Goal: Book appointment/travel/reservation

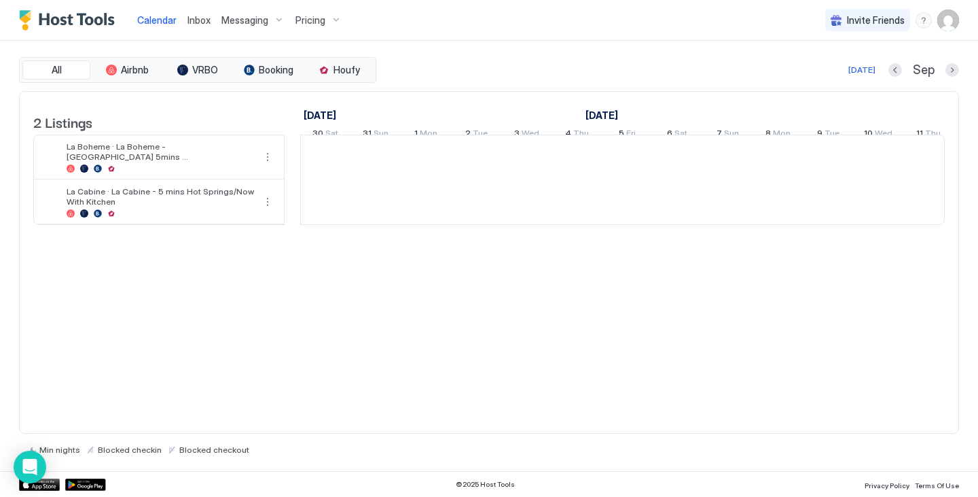
scroll to position [0, 755]
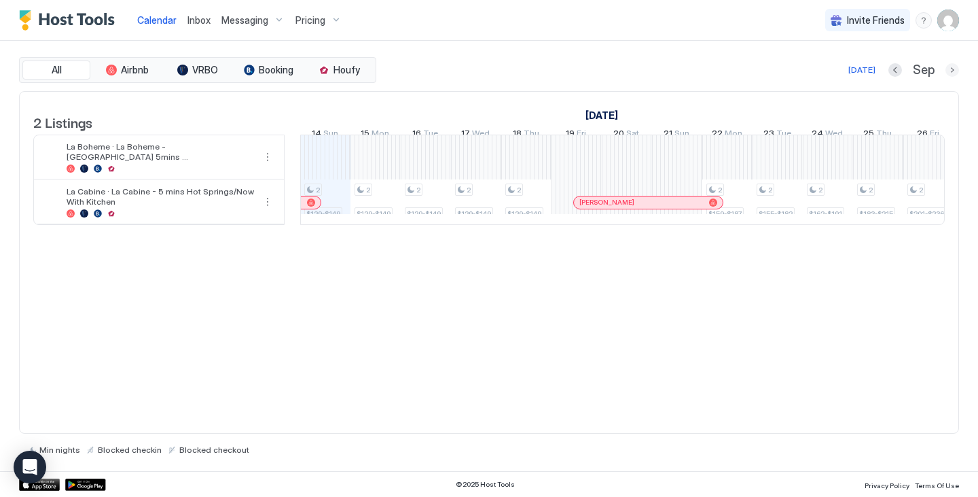
click at [949, 73] on button "Next month" at bounding box center [953, 70] width 14 height 14
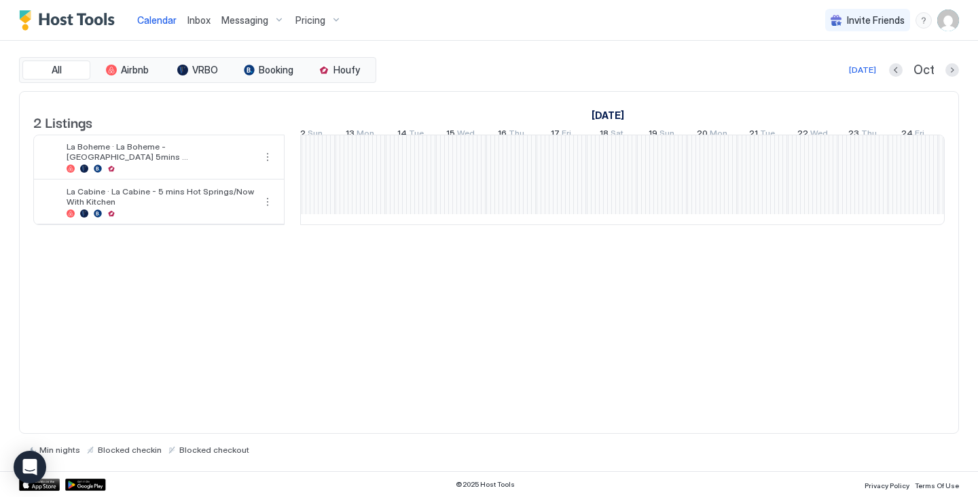
scroll to position [0, 590]
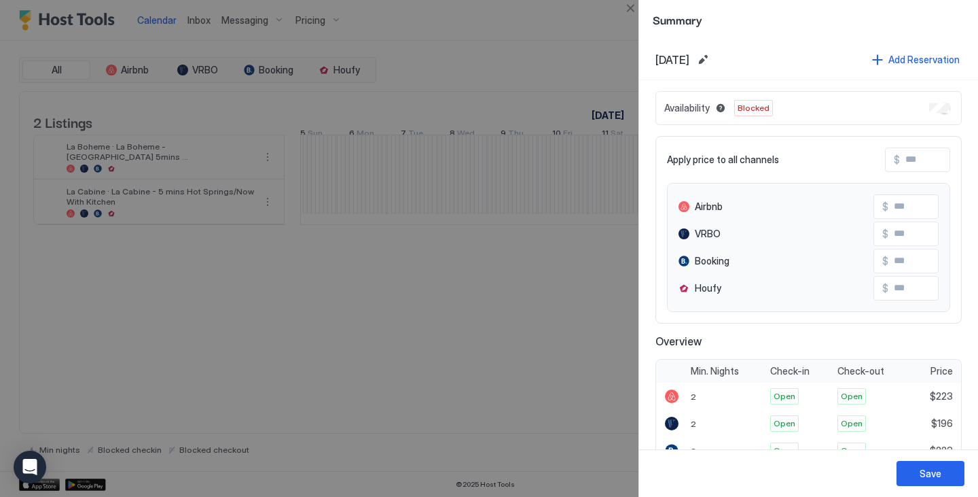
click at [577, 302] on div at bounding box center [489, 248] width 978 height 497
click at [590, 44] on div at bounding box center [489, 248] width 978 height 497
click at [628, 10] on button "Close" at bounding box center [630, 8] width 16 height 16
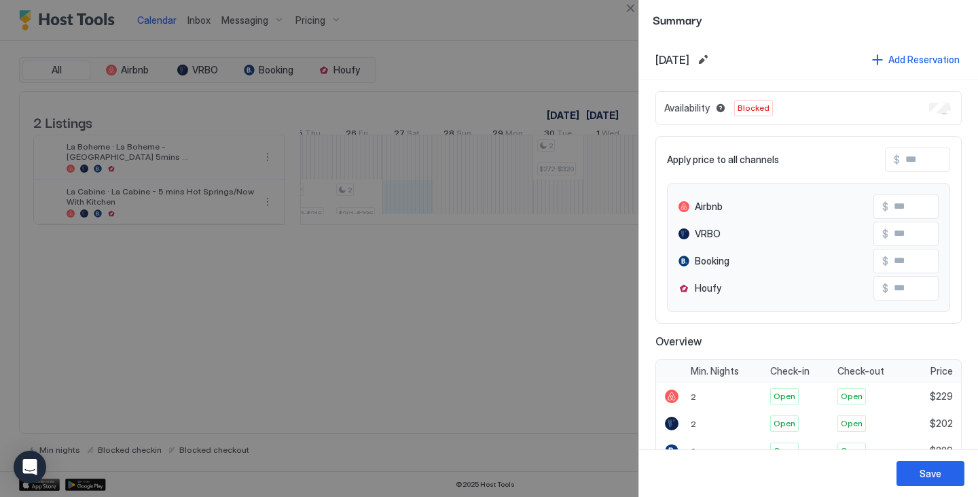
click at [482, 259] on div at bounding box center [489, 248] width 978 height 497
click at [627, 8] on button "Close" at bounding box center [630, 8] width 16 height 16
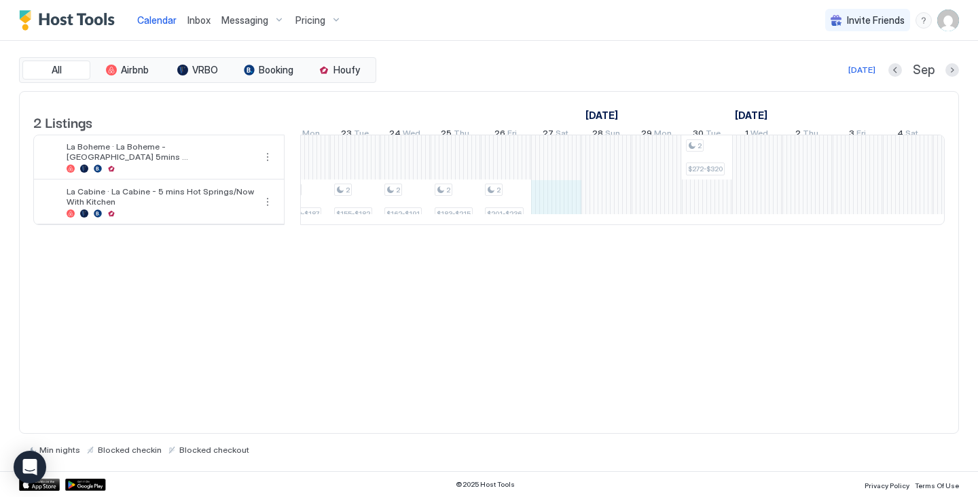
click at [556, 205] on div "2 $129-$149 2 $129-$149 2 $129-$149 2 $129-$149 2 $129-$149 2 $159-$187 2 $155-…" at bounding box center [3, 179] width 2664 height 89
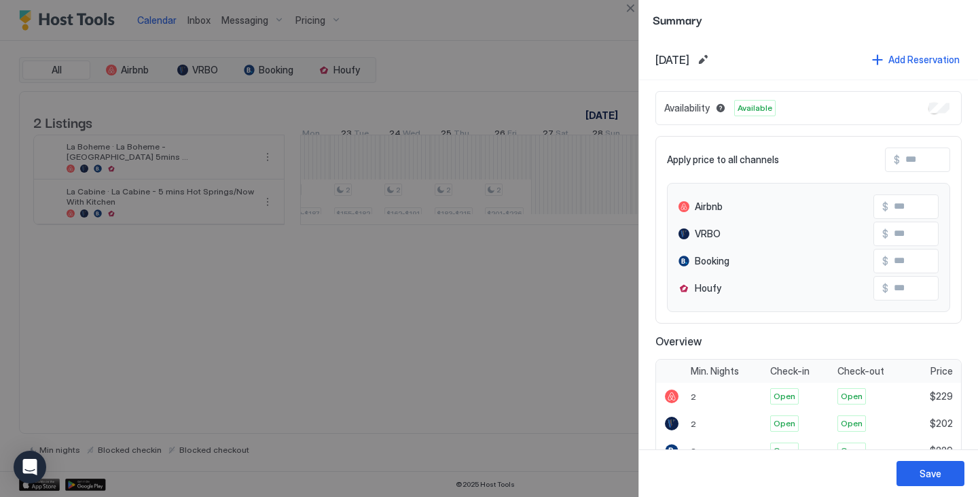
click at [933, 115] on div "Availability Available" at bounding box center [809, 108] width 306 height 34
click at [634, 7] on button "Close" at bounding box center [630, 8] width 16 height 16
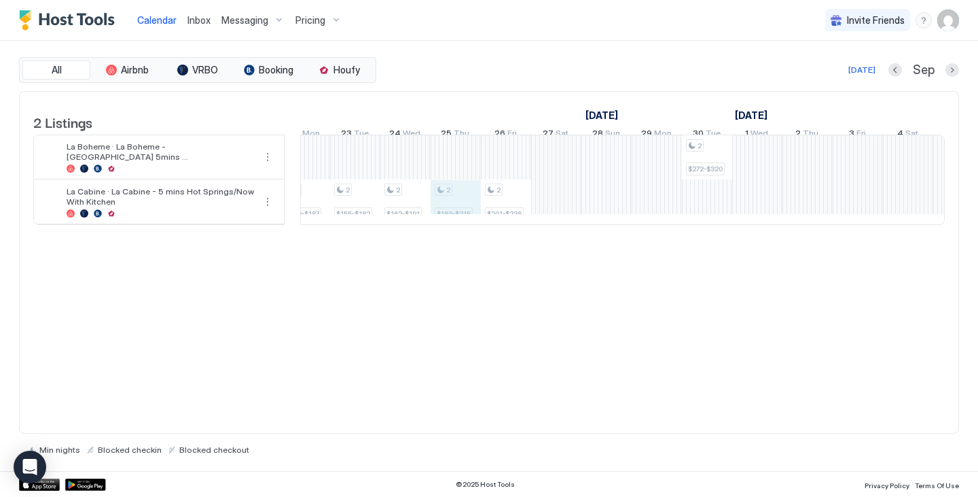
click at [464, 203] on div "2 $129-$149 2 $129-$149 2 $129-$149 2 $129-$149 2 $129-$149 2 $159-$187 2 $155-…" at bounding box center [3, 179] width 2664 height 89
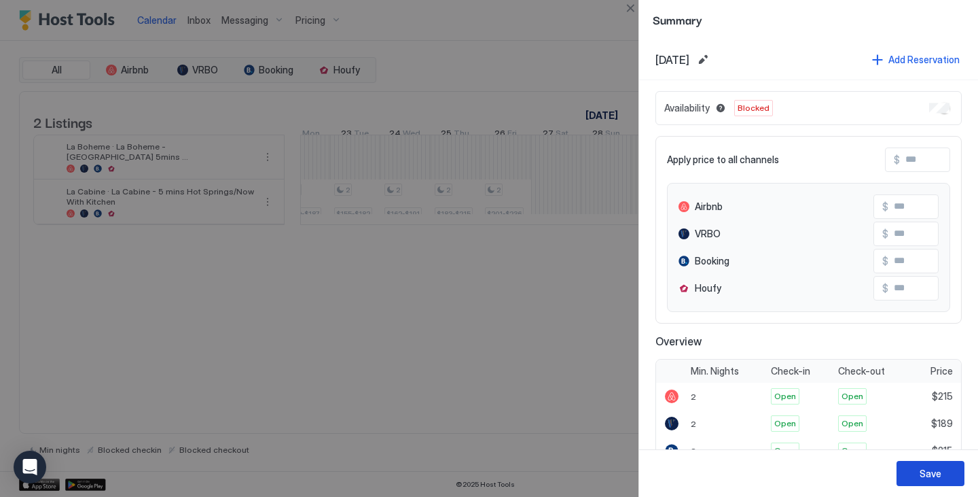
click at [934, 470] on div "Save" at bounding box center [931, 473] width 22 height 14
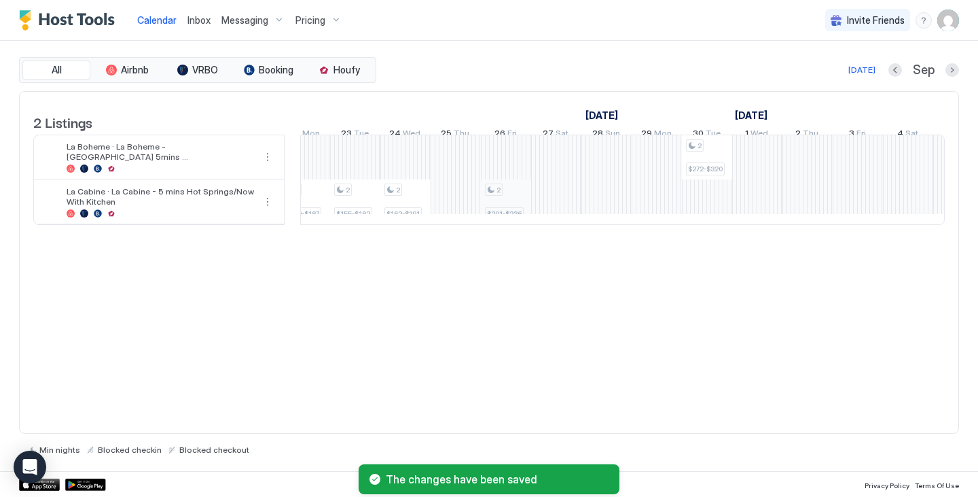
click at [509, 200] on div "2 $129-$149 2 $129-$149 2 $129-$149 2 $129-$149 2 $129-$149 2 $159-$187 2 $155-…" at bounding box center [3, 179] width 2664 height 89
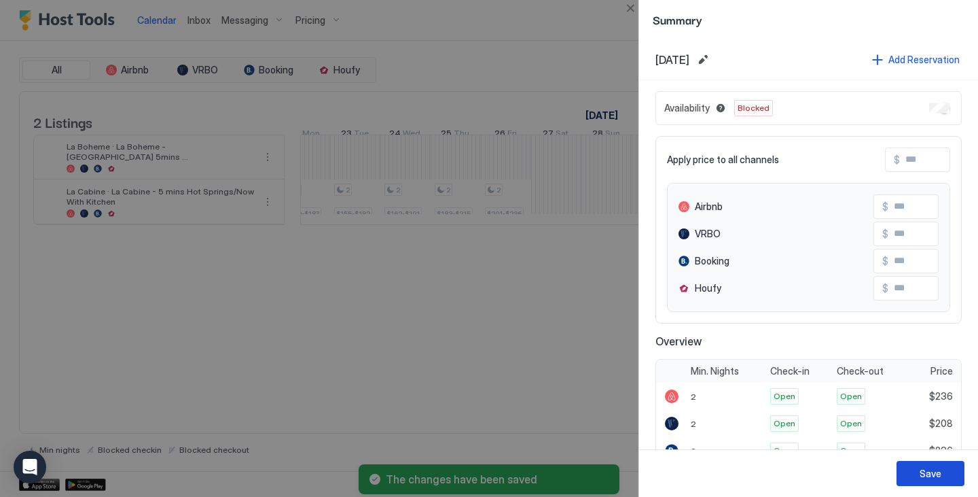
click at [931, 474] on div "Save" at bounding box center [931, 473] width 22 height 14
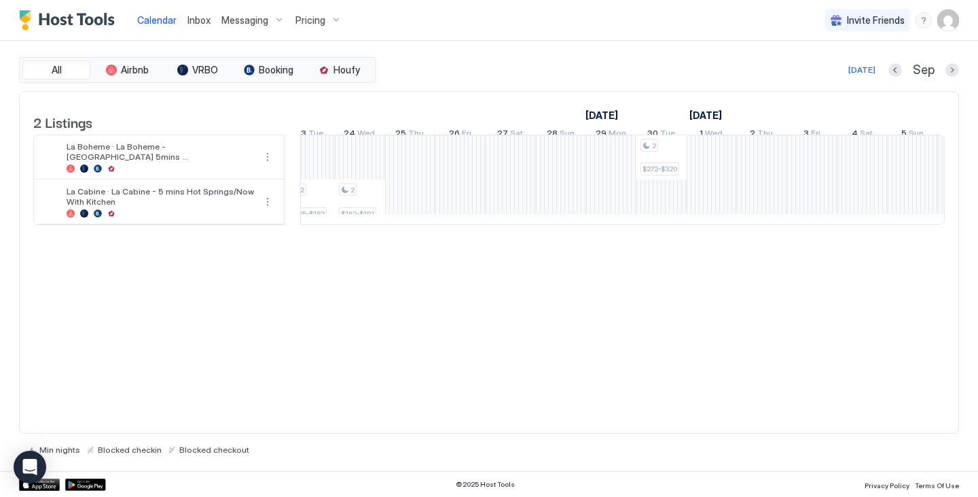
scroll to position [0, 1669]
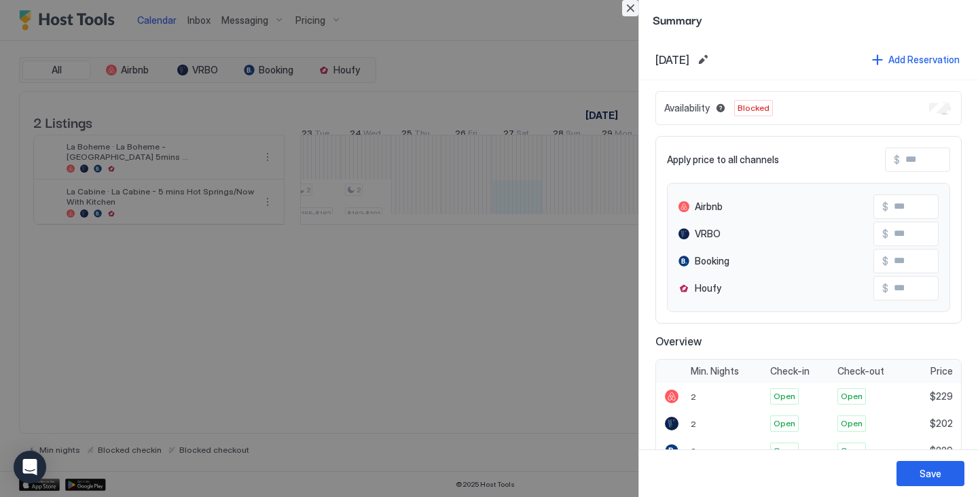
click at [635, 8] on button "Close" at bounding box center [630, 8] width 16 height 16
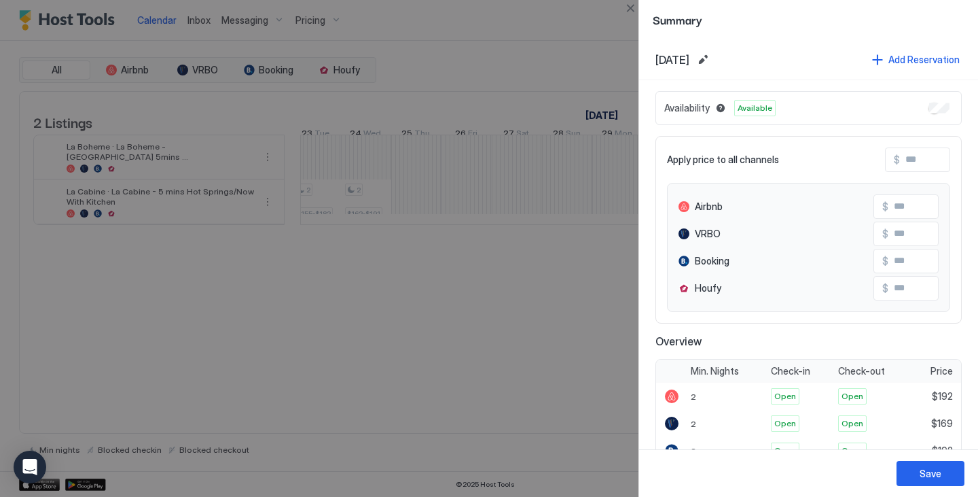
click at [622, 7] on div at bounding box center [489, 248] width 978 height 497
click at [632, 5] on button "Close" at bounding box center [630, 8] width 16 height 16
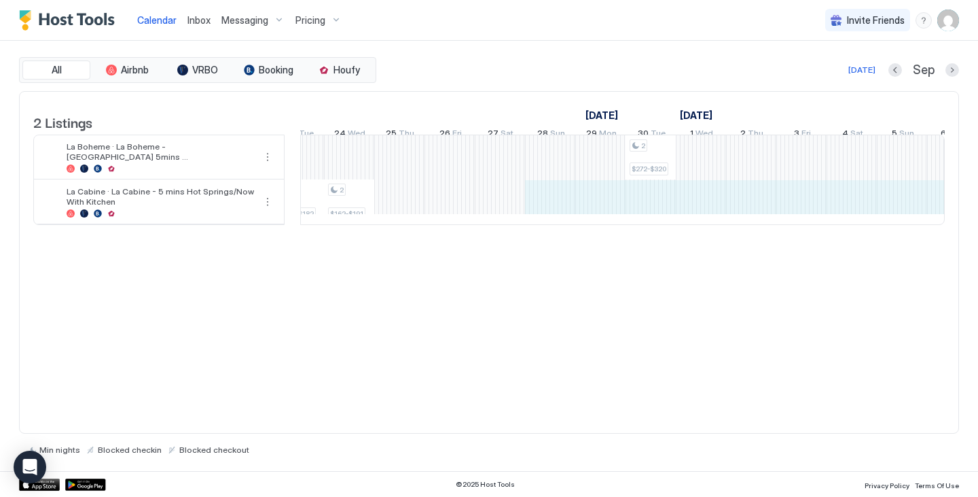
scroll to position [0, 1696]
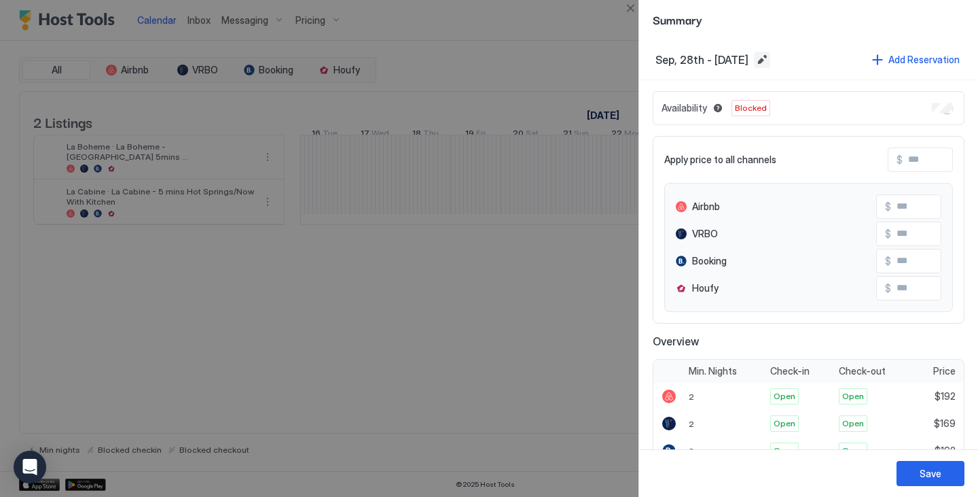
click at [770, 57] on button "Edit date range" at bounding box center [762, 60] width 16 height 16
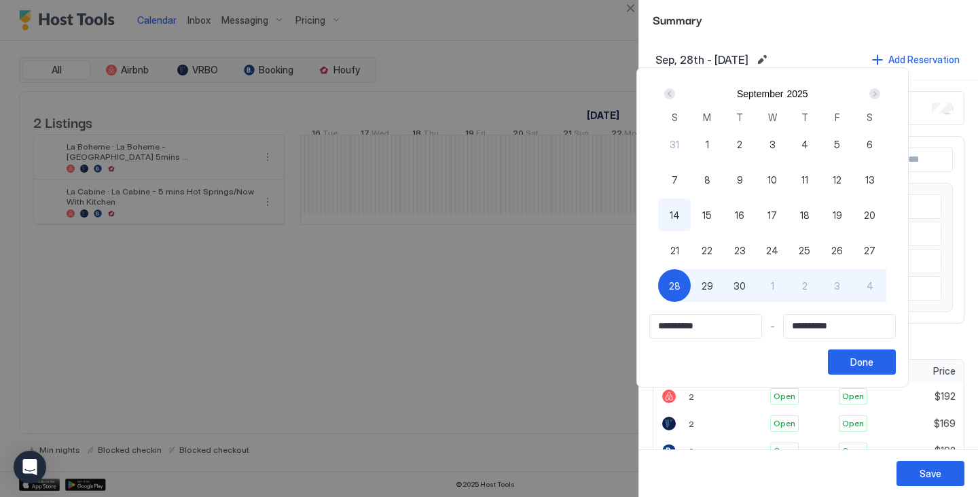
click at [691, 285] on div "28" at bounding box center [674, 285] width 33 height 33
click at [880, 95] on div "Next" at bounding box center [875, 93] width 11 height 11
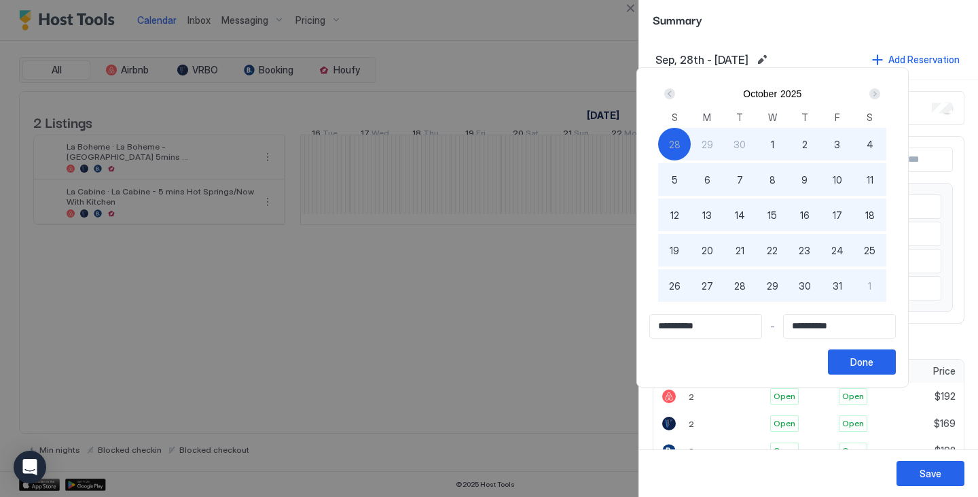
click at [854, 179] on div "10" at bounding box center [837, 179] width 33 height 33
type input "**********"
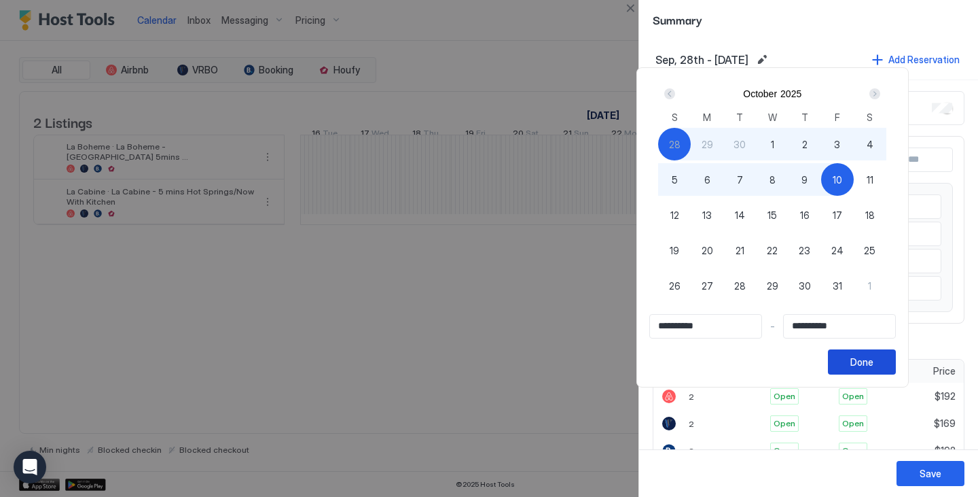
click at [874, 361] on div "Done" at bounding box center [861, 362] width 23 height 14
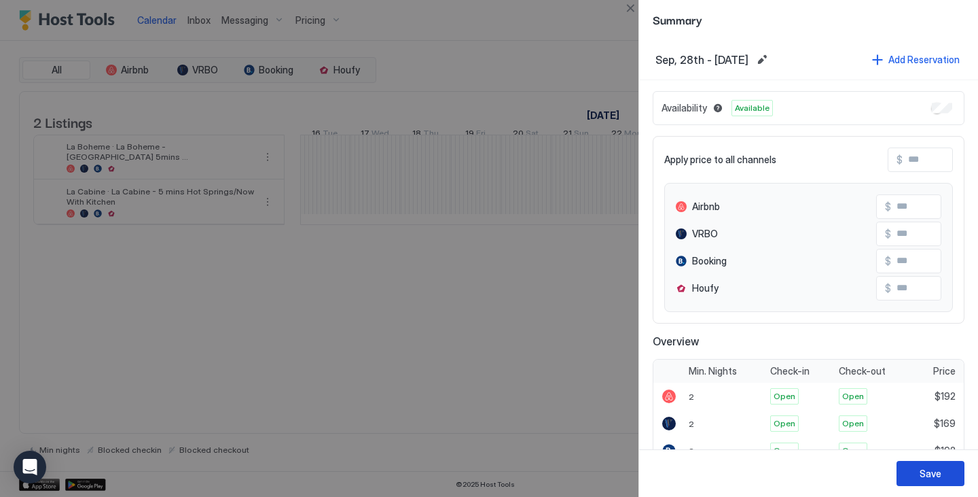
click at [912, 466] on button "Save" at bounding box center [931, 473] width 68 height 25
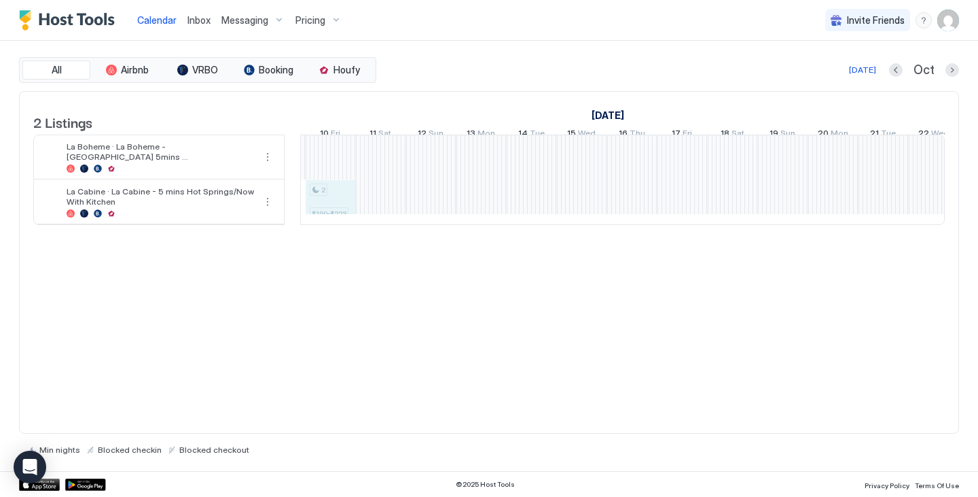
click at [342, 201] on div "2 $129-$149 2 $129-$149 2 $129-$149 2 $129-$149 2 $129-$149 2 $159-$187 2 $155-…" at bounding box center [130, 179] width 2664 height 89
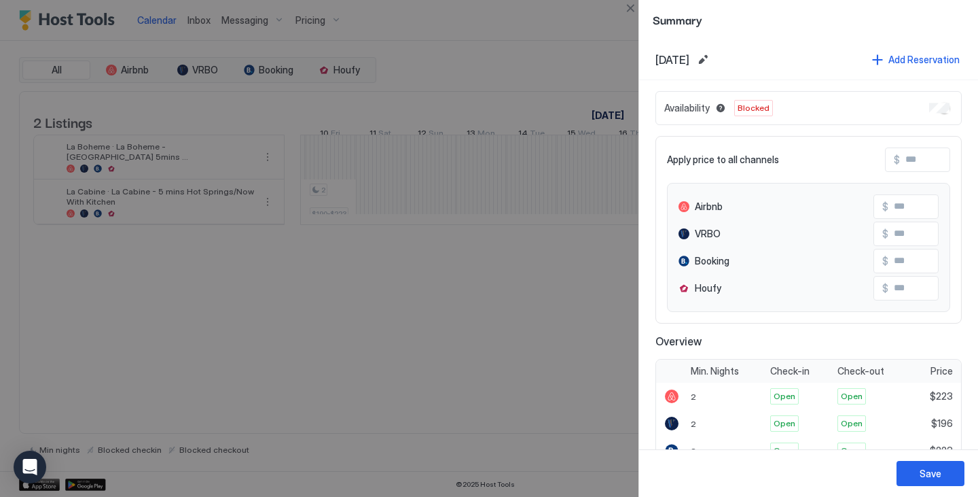
click at [935, 471] on div "Save" at bounding box center [931, 473] width 22 height 14
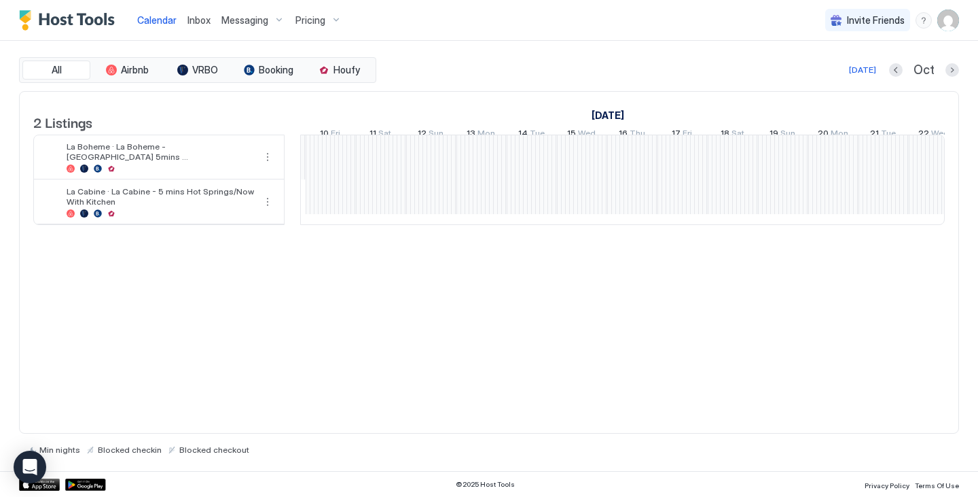
click at [493, 212] on div "2 $129-$149 2 $129-$149 2 $129-$149 2 $129-$149 2 $129-$149 2 $159-$187 2 $155-…" at bounding box center [130, 179] width 2664 height 89
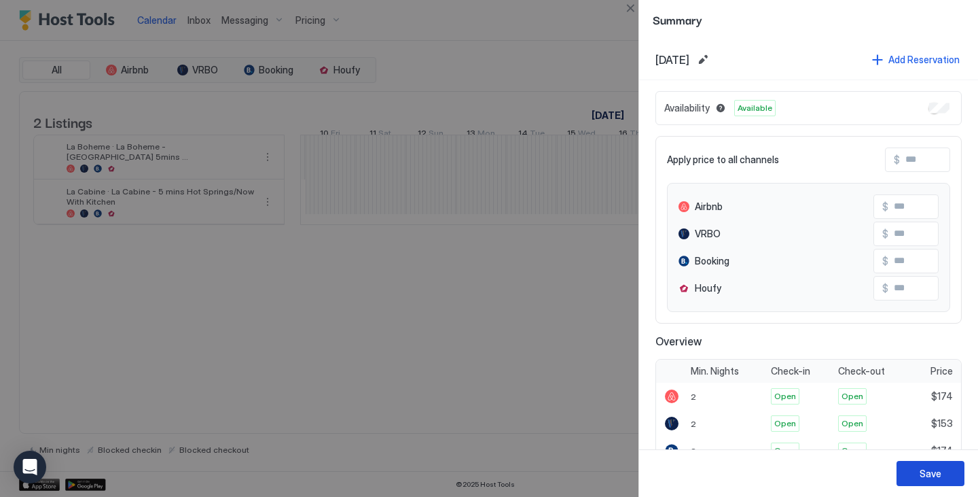
click at [948, 469] on button "Save" at bounding box center [931, 473] width 68 height 25
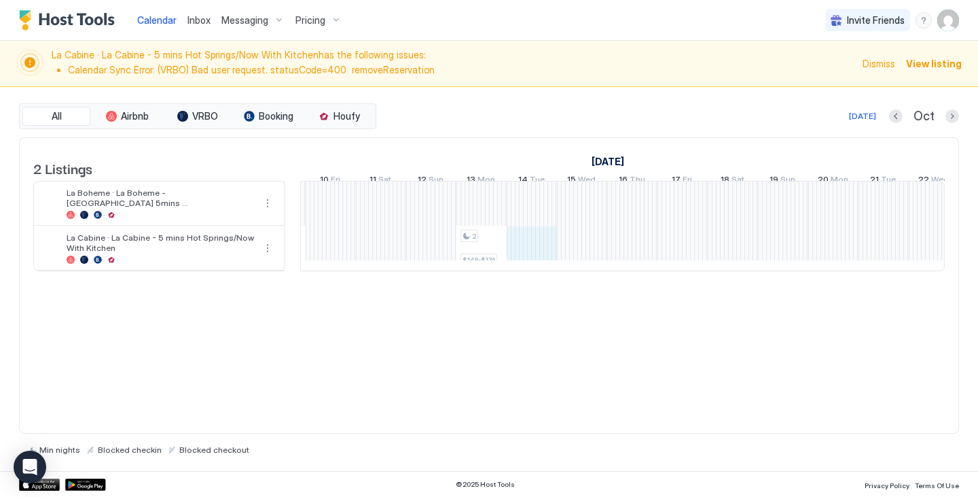
click at [526, 257] on div "2 $129-$149 2 $129-$149 2 $129-$149 2 $129-$149 2 $129-$149 2 $159-$187 2 $155-…" at bounding box center [130, 225] width 2664 height 89
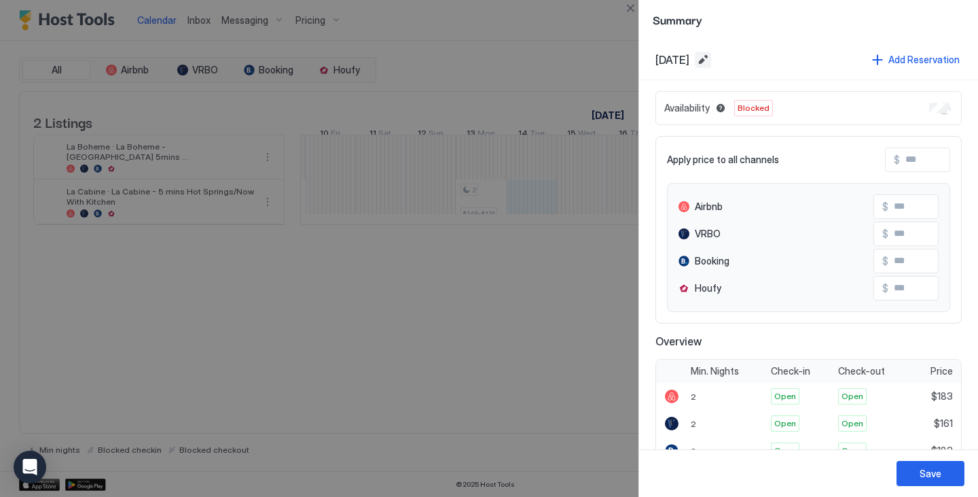
click at [711, 63] on button "Edit date range" at bounding box center [703, 60] width 16 height 16
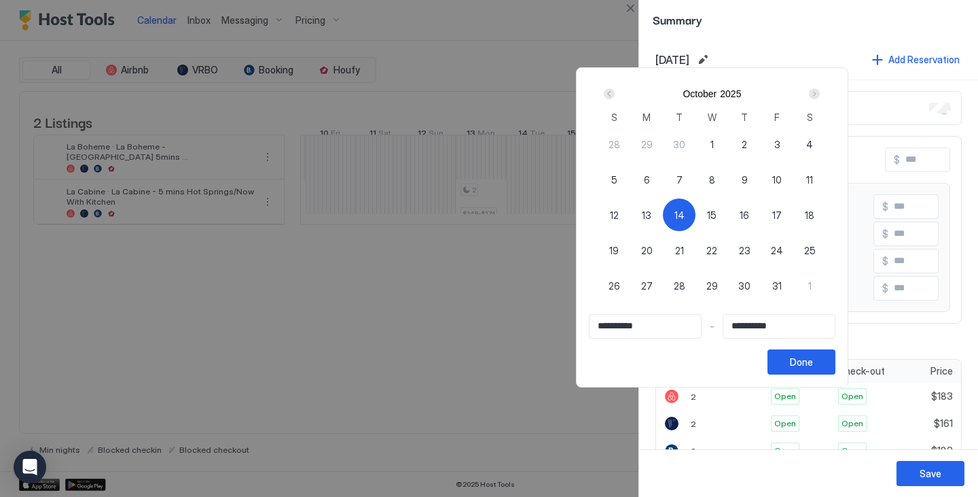
click at [783, 248] on span "24" at bounding box center [777, 250] width 12 height 14
type input "**********"
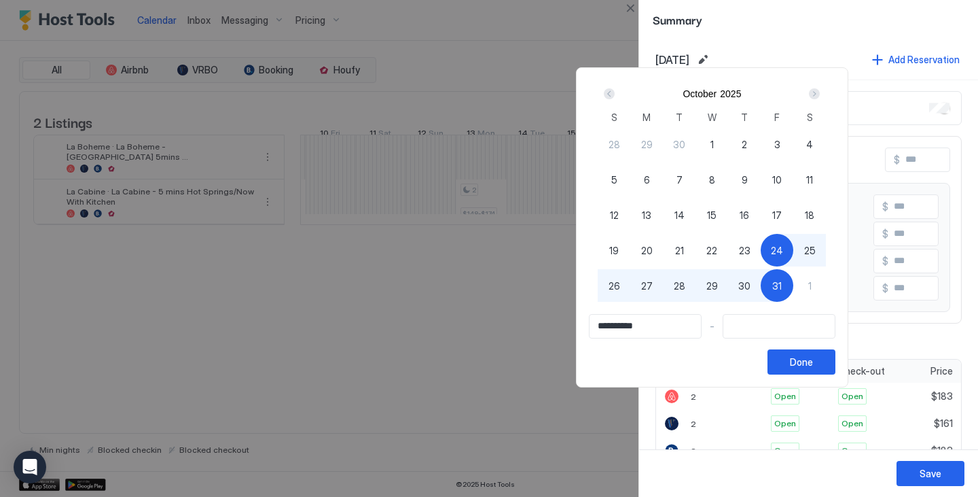
click at [663, 217] on div "13" at bounding box center [646, 214] width 33 height 33
type input "**********"
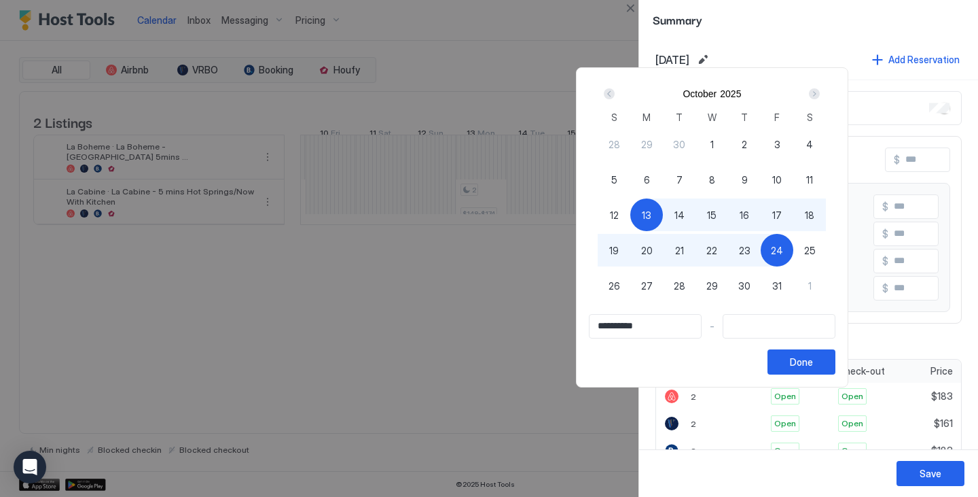
click at [793, 249] on div "24" at bounding box center [777, 250] width 33 height 33
type input "**********"
click at [836, 359] on button "Done" at bounding box center [802, 361] width 68 height 25
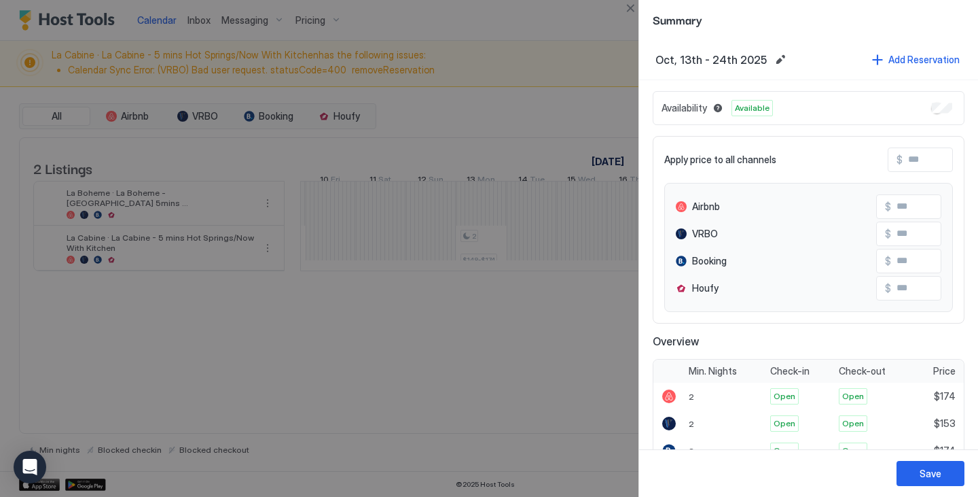
click at [932, 467] on div "Save" at bounding box center [931, 473] width 22 height 14
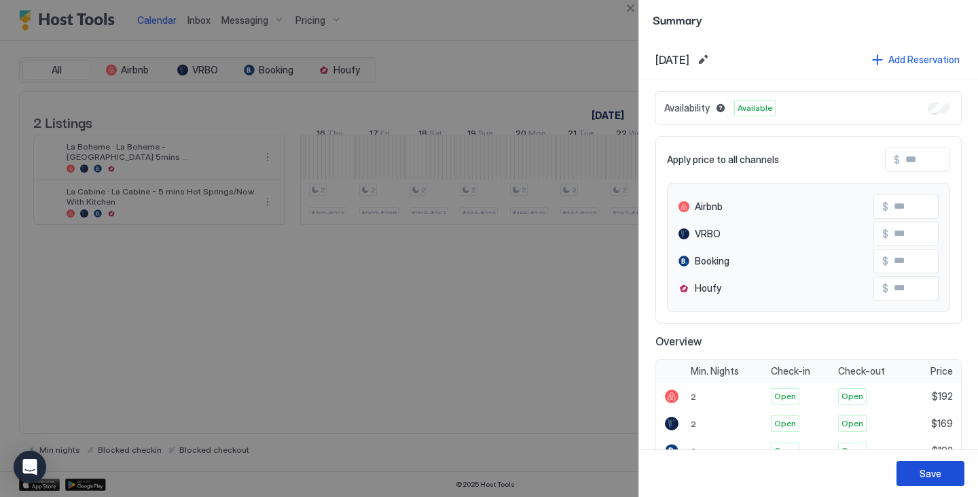
click at [921, 480] on button "Save" at bounding box center [931, 473] width 68 height 25
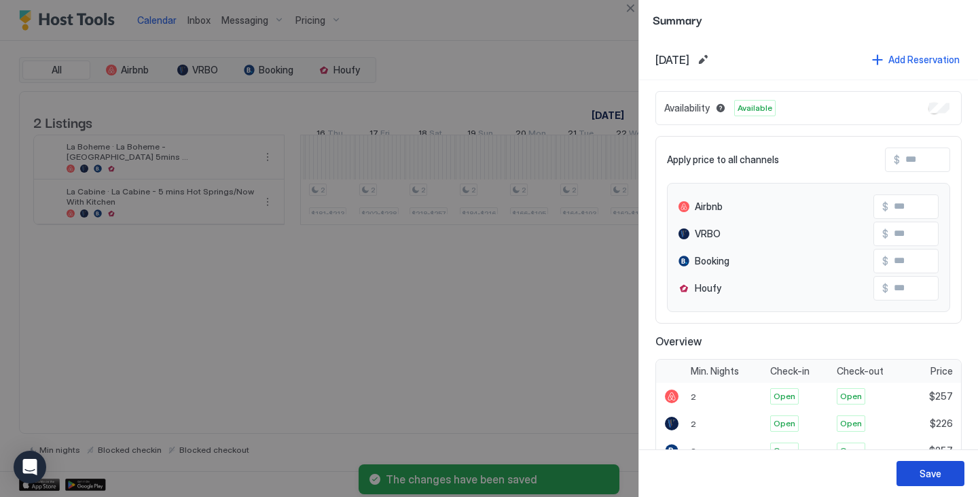
click at [943, 474] on button "Save" at bounding box center [931, 473] width 68 height 25
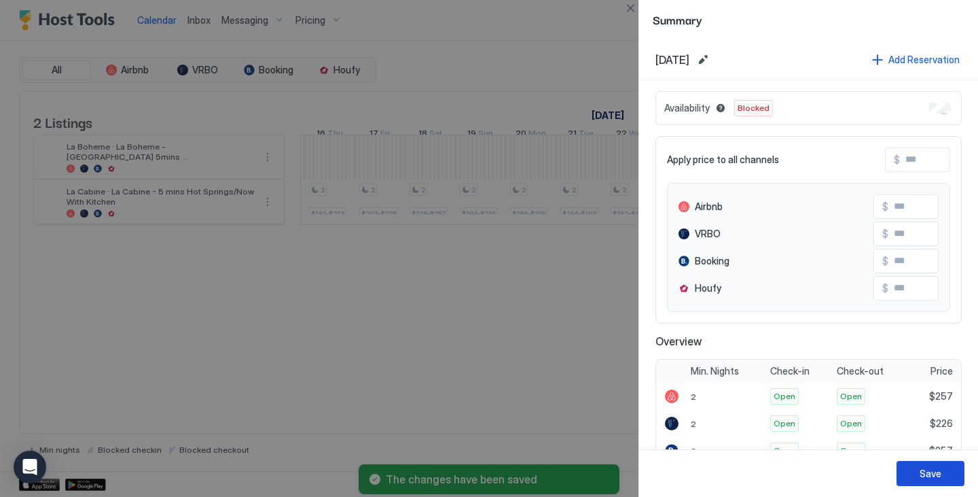
click at [929, 466] on div "Save" at bounding box center [931, 473] width 22 height 14
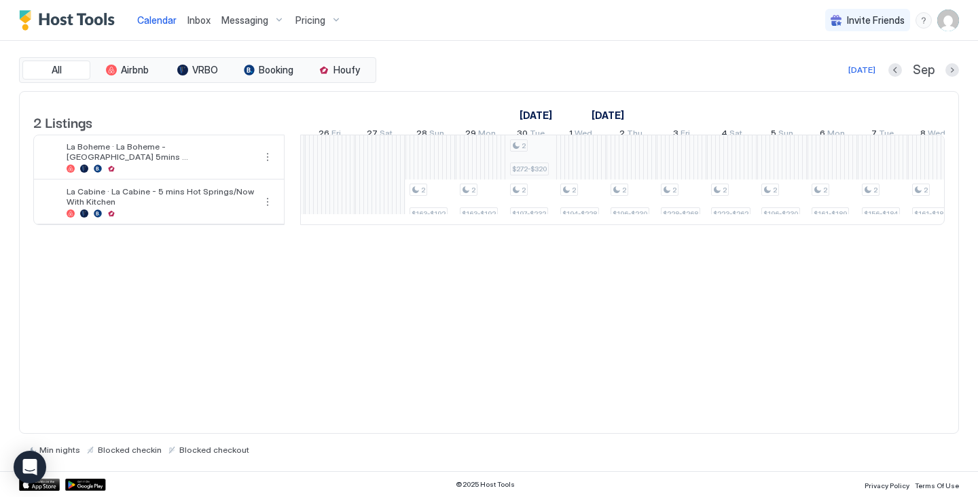
click at [552, 159] on div "2 $129-$149 2 $129-$149 2 $129-$149 2 $129-$149 2 $129-$149 2 $159-$187 2 $155-…" at bounding box center [833, 179] width 2664 height 89
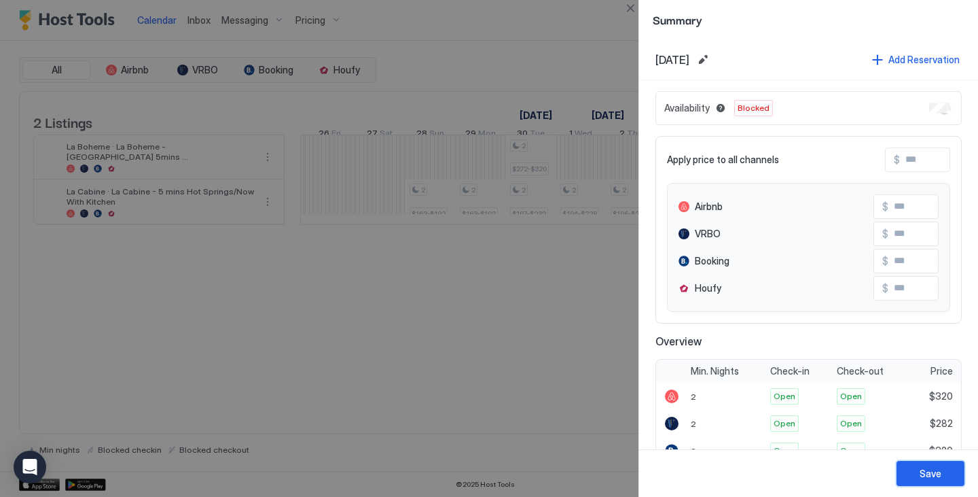
click at [925, 464] on button "Save" at bounding box center [931, 473] width 68 height 25
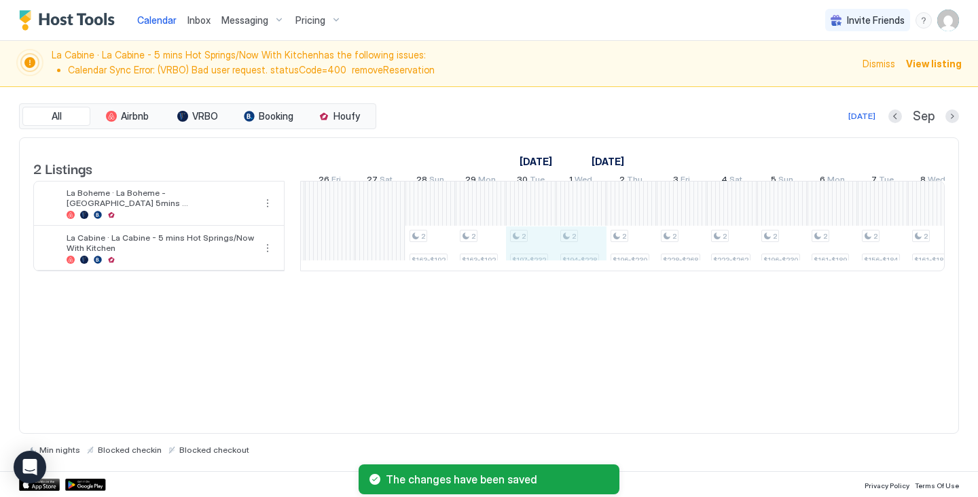
drag, startPoint x: 558, startPoint y: 239, endPoint x: 518, endPoint y: 234, distance: 40.4
click at [518, 234] on tr "2 $129-$149 2 $129-$149 2 $129-$149 2 $129-$149 2 $129-$149 2 $159-$187 2 $155-…" at bounding box center [833, 225] width 2664 height 89
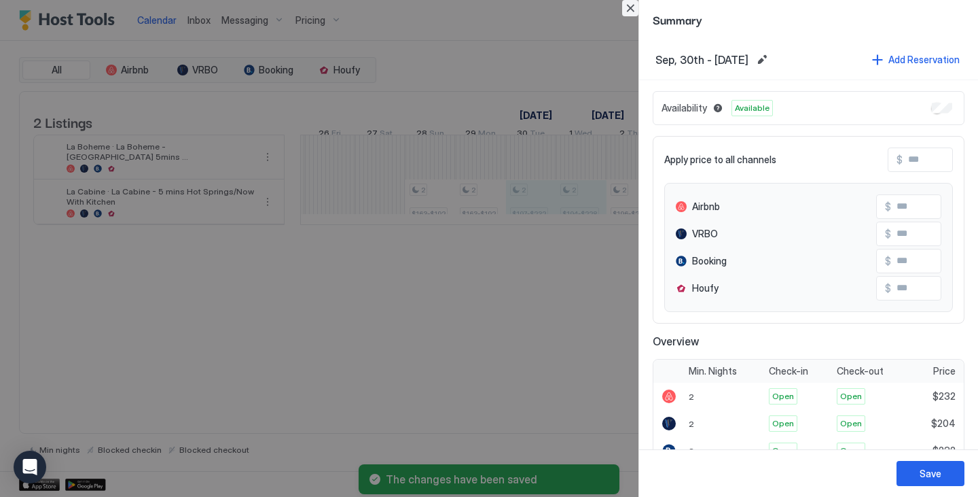
click at [635, 13] on button "Close" at bounding box center [630, 8] width 16 height 16
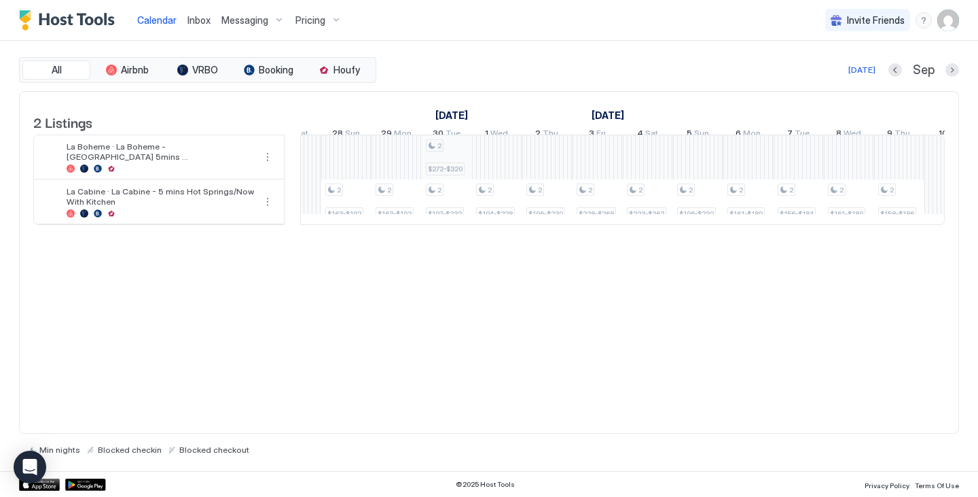
click at [465, 160] on div "2 $129-$149 2 $129-$149 2 $129-$149 2 $129-$149 2 $129-$149 2 $159-$187 2 $155-…" at bounding box center [748, 179] width 2664 height 89
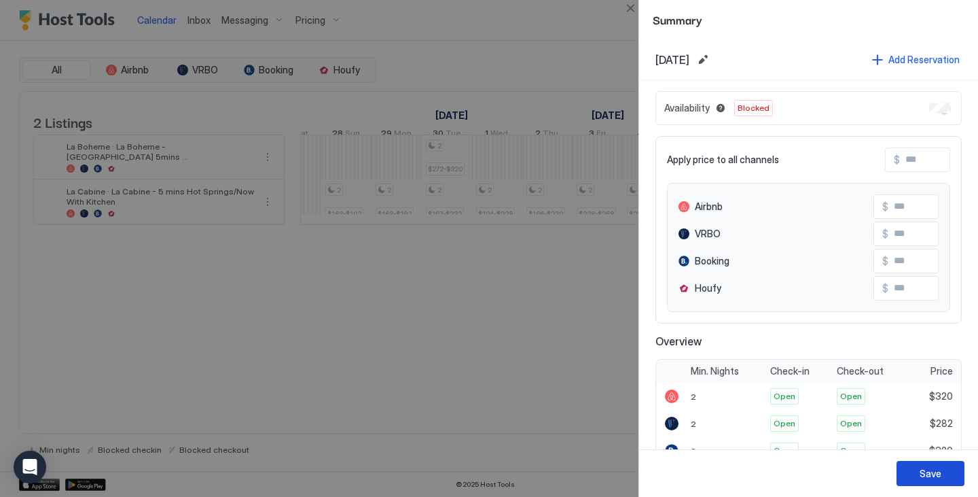
click at [939, 476] on div "Save" at bounding box center [931, 473] width 22 height 14
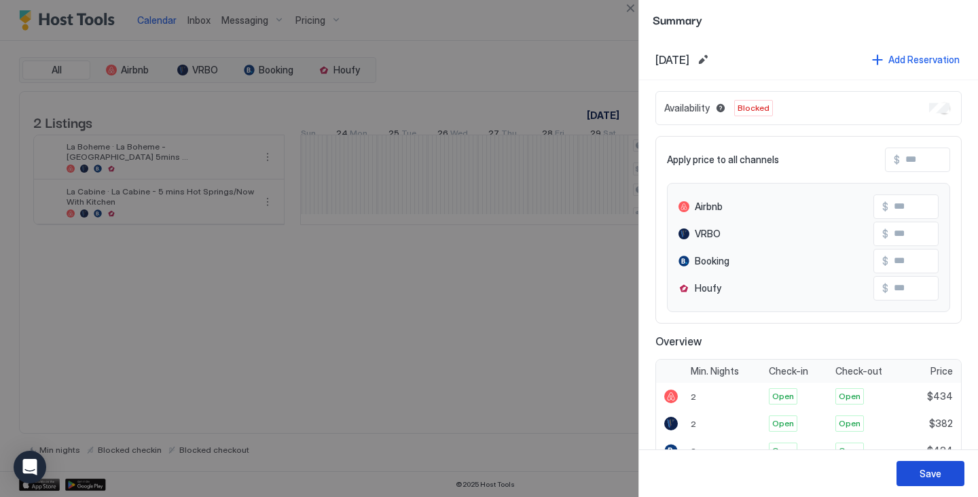
click at [934, 467] on div "Save" at bounding box center [931, 473] width 22 height 14
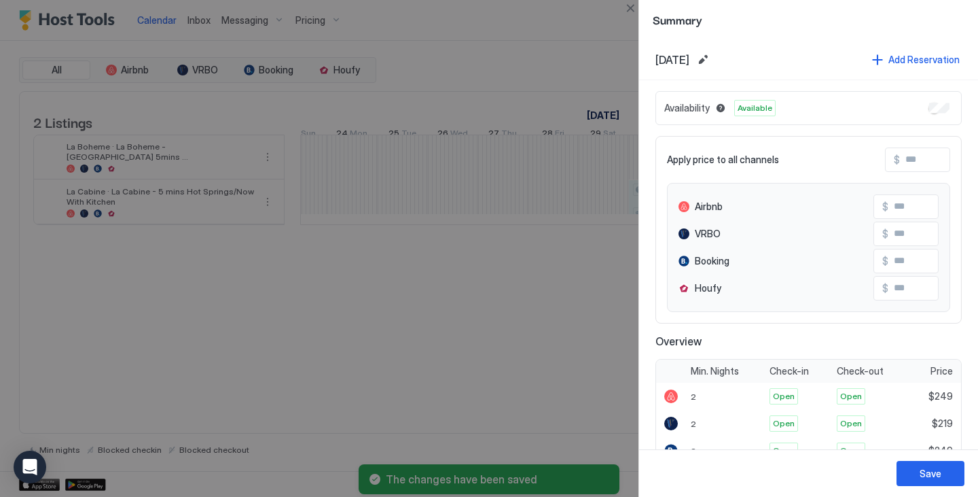
click at [942, 105] on div "Availability Available" at bounding box center [809, 108] width 306 height 34
click at [926, 471] on div "Save" at bounding box center [931, 473] width 22 height 14
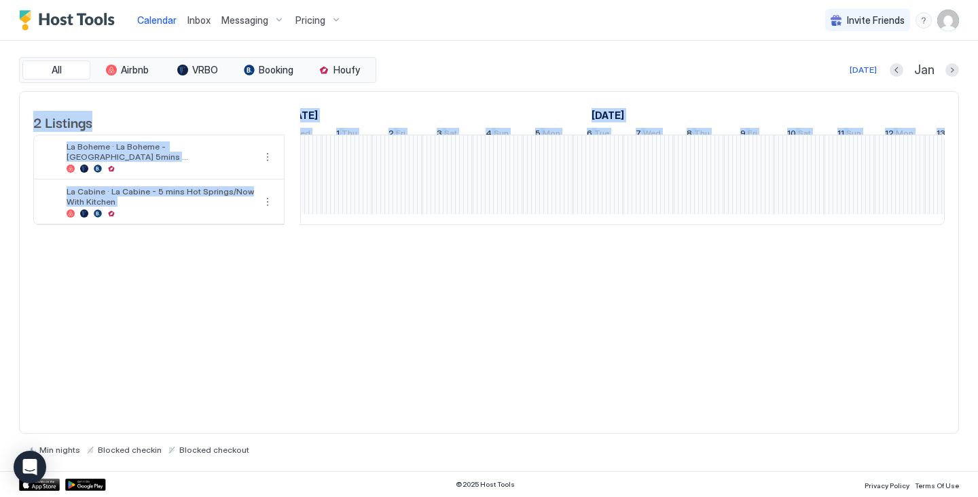
click at [306, 287] on div "2 Listings December 2025 January 2026 February 2026 19 Fri 20 Sat 21 Sun 22 Mon…" at bounding box center [489, 262] width 940 height 343
click at [302, 239] on div "2 Listings December 2025 January 2026 February 2026 19 Fri 20 Sat 21 Sun 22 Mon…" at bounding box center [489, 165] width 939 height 147
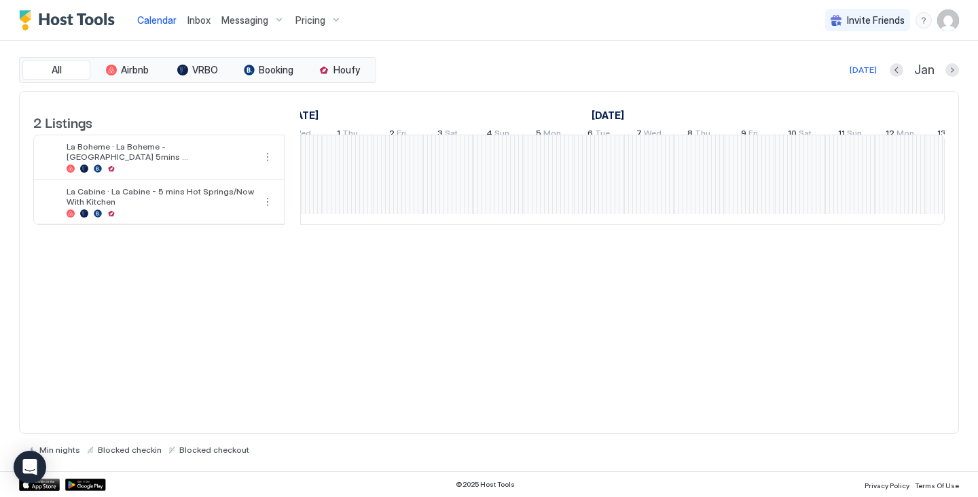
click at [302, 239] on div "2 Listings December 2025 January 2026 February 2026 19 Fri 20 Sat 21 Sun 22 Mon…" at bounding box center [489, 165] width 939 height 147
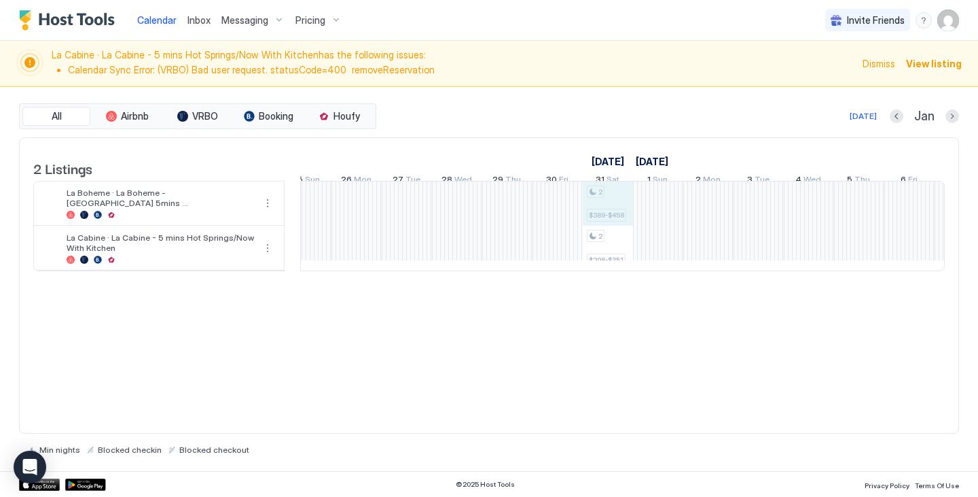
click at [618, 211] on div "2 $389-$458 2 $298-$351" at bounding box center [608, 225] width 50 height 89
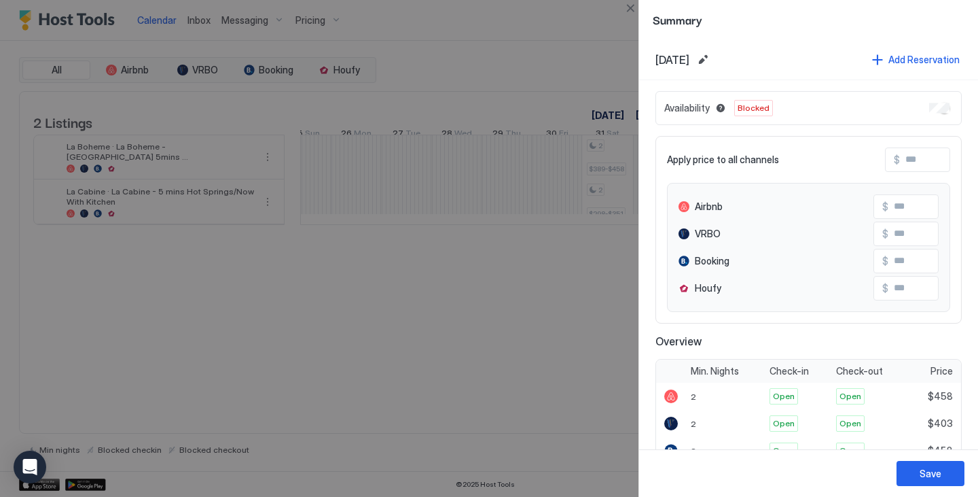
click at [929, 458] on div "Save" at bounding box center [808, 473] width 339 height 48
click at [929, 465] on button "Save" at bounding box center [931, 473] width 68 height 25
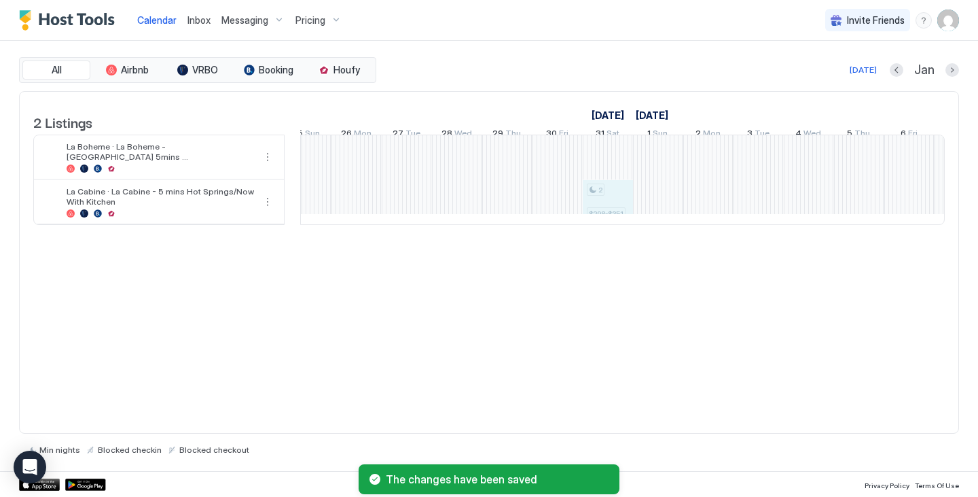
click at [629, 197] on div "2 $298-$351 2 $428-$503 2 $292-$343" at bounding box center [759, 179] width 2664 height 89
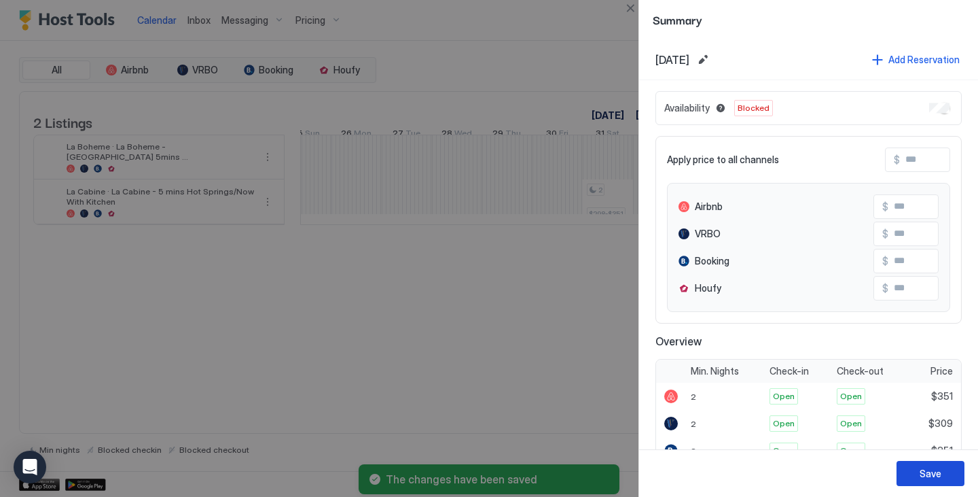
click at [931, 467] on div "Save" at bounding box center [931, 473] width 22 height 14
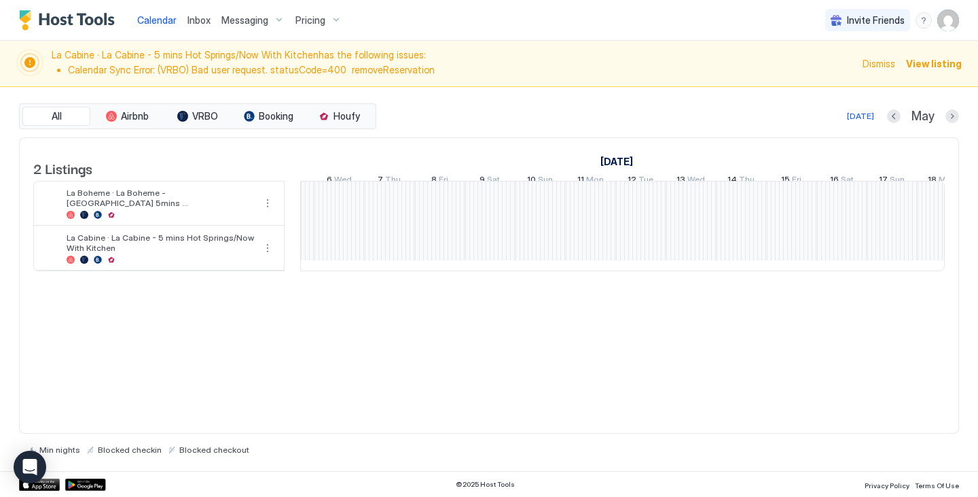
click at [942, 242] on div at bounding box center [742, 225] width 2664 height 89
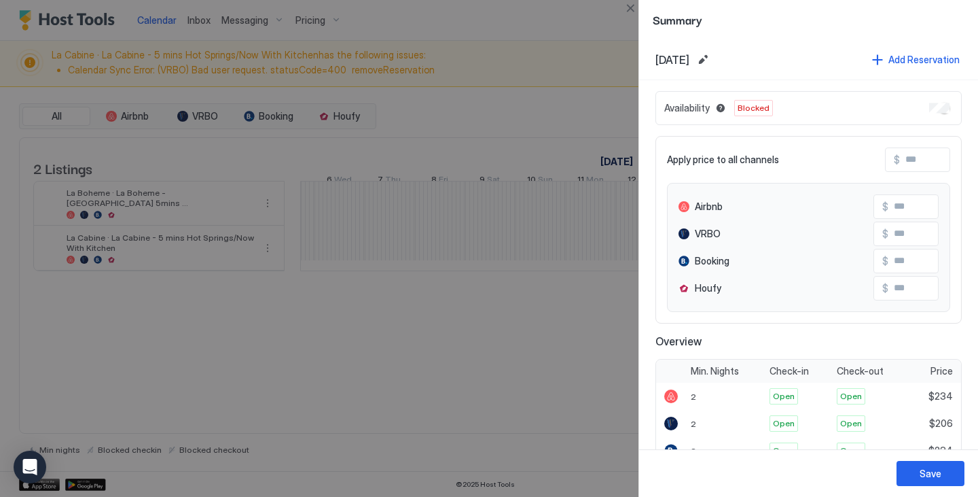
click at [942, 242] on div "Summary May, 18th 2026 Add Reservation Availability Blocked Apply price to all …" at bounding box center [489, 248] width 978 height 497
click at [637, 7] on button "Close" at bounding box center [630, 8] width 16 height 16
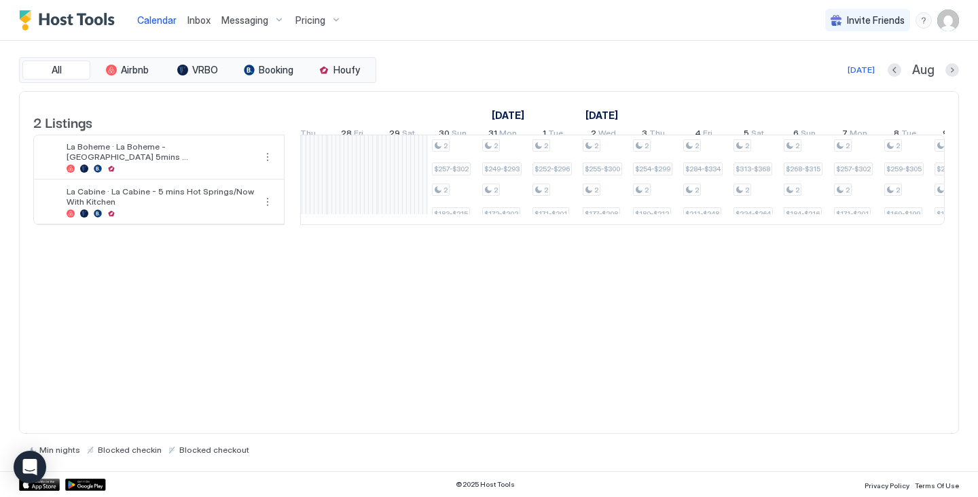
drag, startPoint x: 538, startPoint y: 319, endPoint x: 587, endPoint y: 309, distance: 49.8
click at [587, 309] on div "2 Listings August 2026 September 2026 October 2026 16 Sun 17 Mon 18 Tue 19 Wed …" at bounding box center [489, 262] width 940 height 343
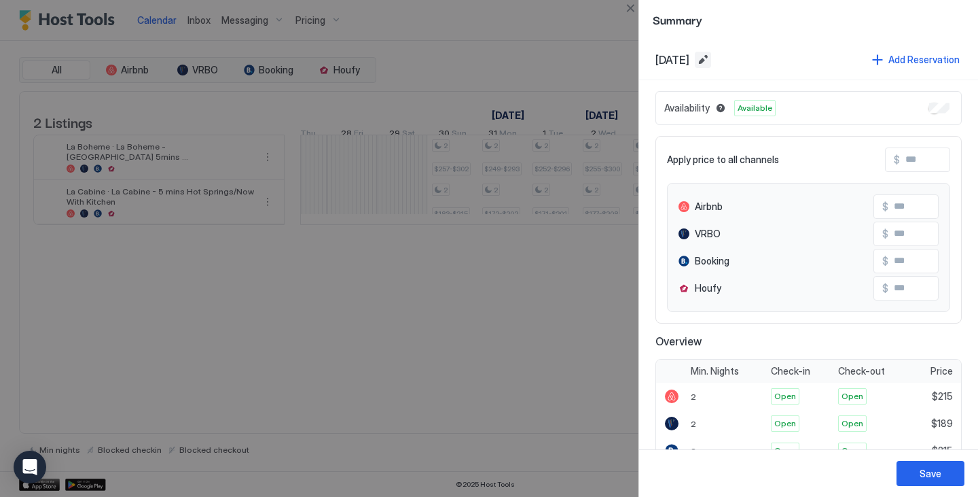
click at [711, 65] on button "Edit date range" at bounding box center [703, 60] width 16 height 16
click at [748, 65] on div "Calendar Inbox Messaging Pricing Invite Friends DB All Airbnb VRBO Booking Houf…" at bounding box center [489, 248] width 978 height 497
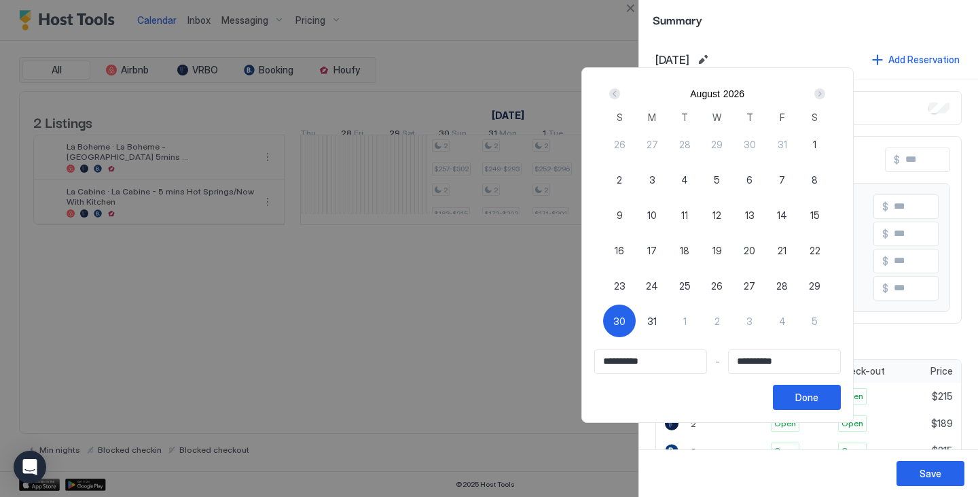
click at [828, 94] on div "Next" at bounding box center [820, 94] width 16 height 16
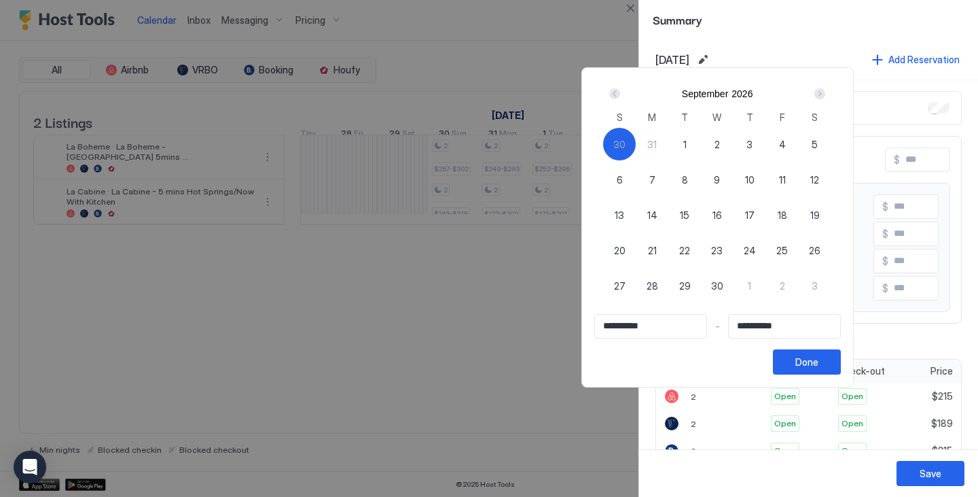
click at [723, 281] on span "30" at bounding box center [717, 286] width 12 height 14
type input "**********"
click at [723, 281] on span "30" at bounding box center [717, 286] width 12 height 14
type input "**********"
click at [819, 363] on div "Done" at bounding box center [806, 362] width 23 height 14
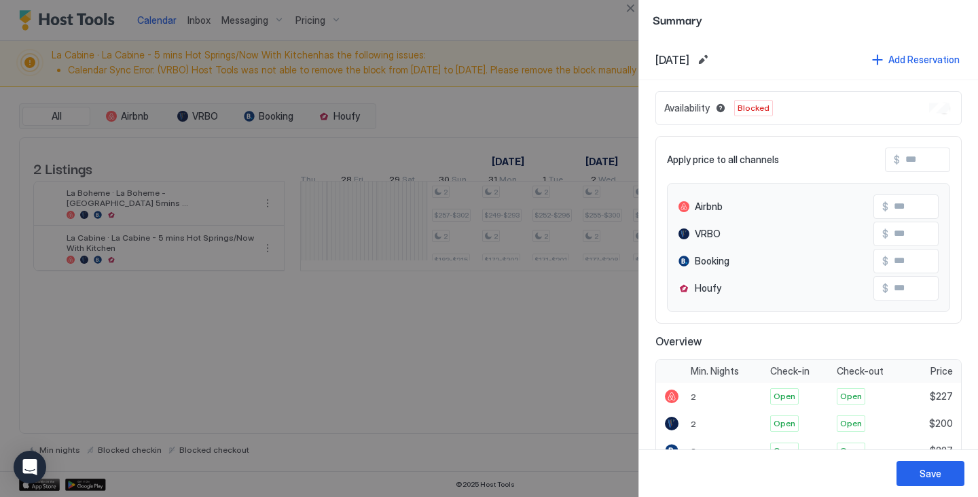
click at [708, 52] on div "Sep, 30th 2026" at bounding box center [684, 60] width 56 height 16
click at [626, 4] on button "Close" at bounding box center [630, 8] width 16 height 16
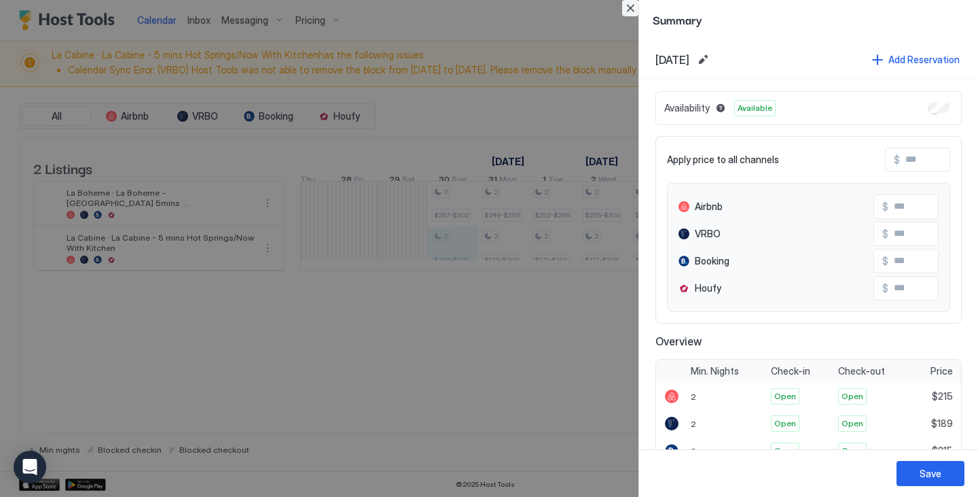
click at [631, 7] on button "Close" at bounding box center [630, 8] width 16 height 16
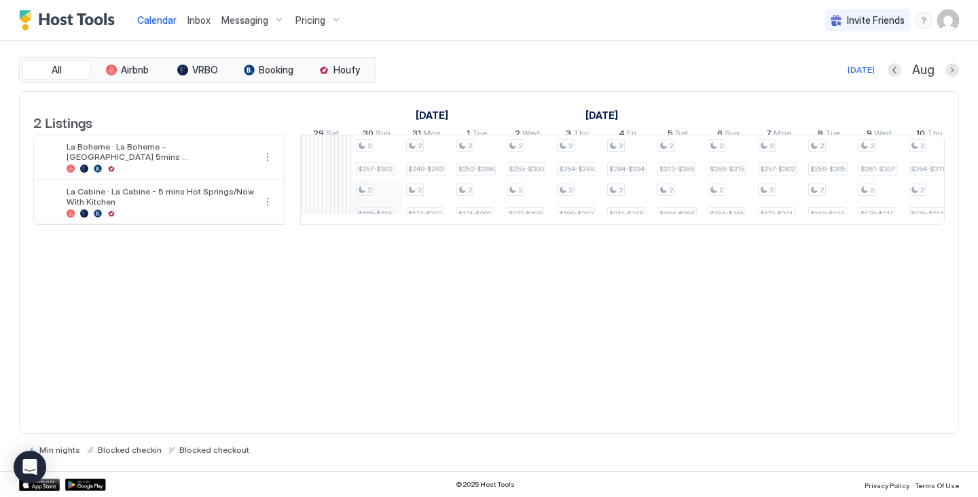
click at [384, 210] on div "2 $257-$302 2 $183-$215 2 $249-$293 2 $172-$202 2 $252-$296 2 $171-$201 2 $255-…" at bounding box center [980, 179] width 2664 height 89
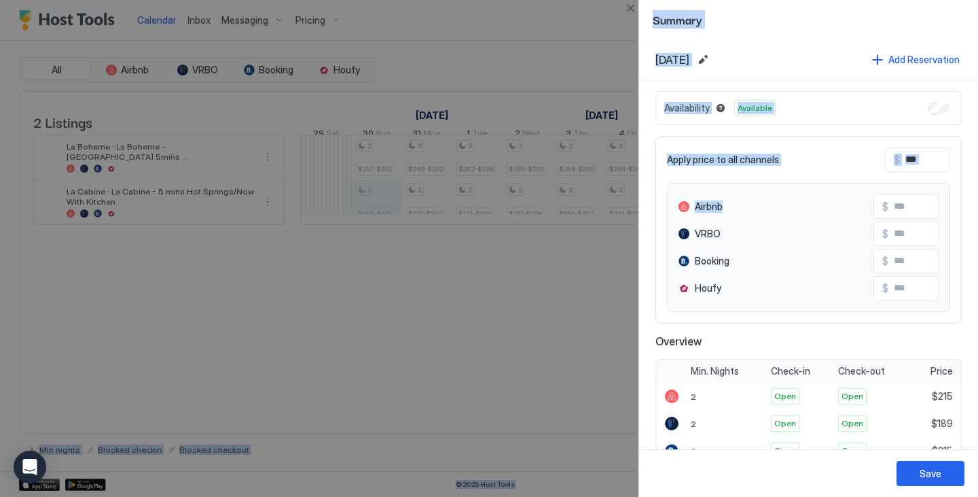
drag, startPoint x: 384, startPoint y: 210, endPoint x: 697, endPoint y: 207, distance: 312.5
click at [711, 56] on button "Edit date range" at bounding box center [703, 60] width 16 height 16
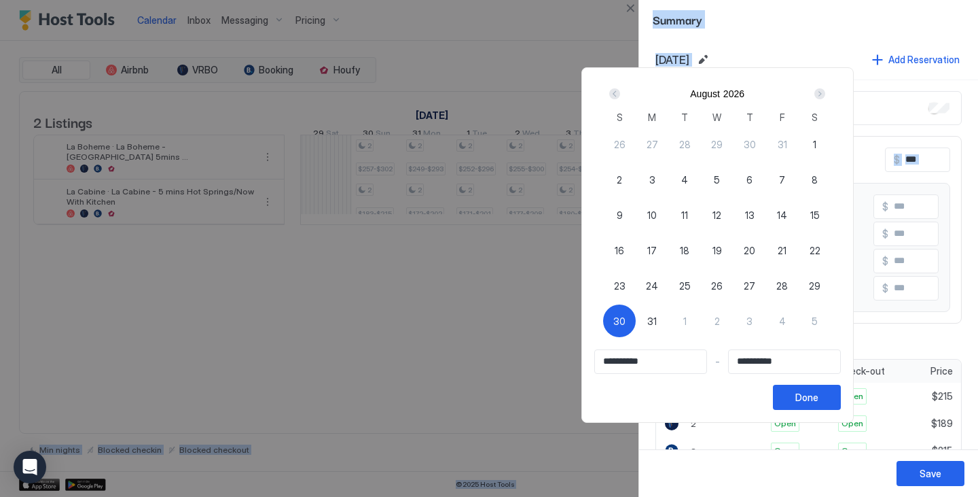
click at [825, 91] on div "Next" at bounding box center [819, 93] width 11 height 11
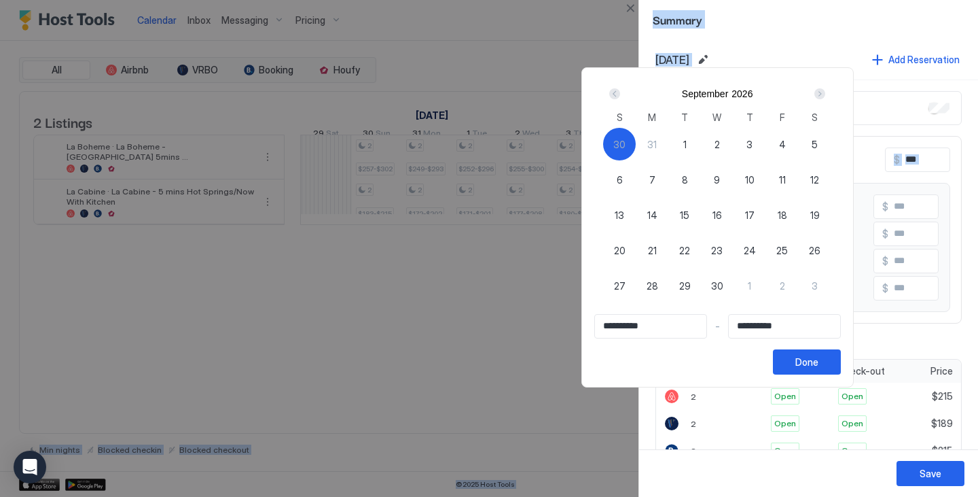
click at [825, 91] on div "Next" at bounding box center [819, 93] width 11 height 11
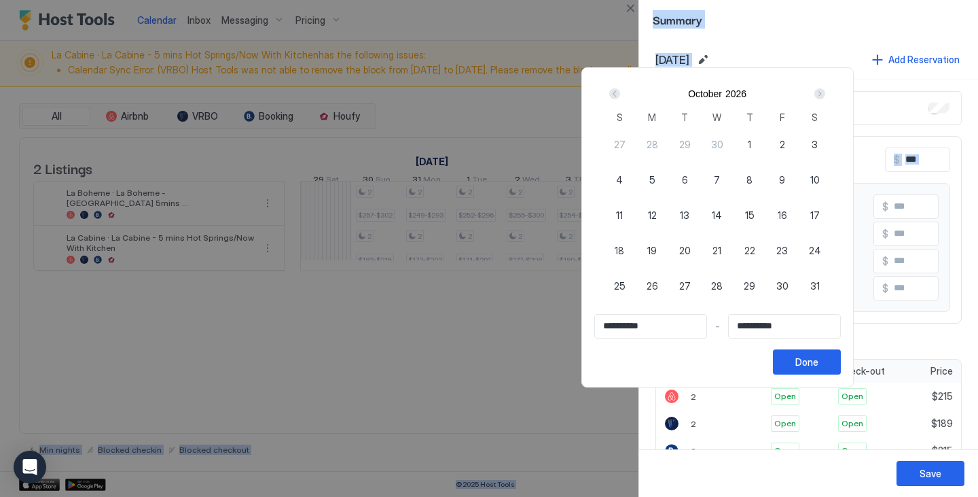
click at [825, 89] on div "Next" at bounding box center [819, 93] width 11 height 11
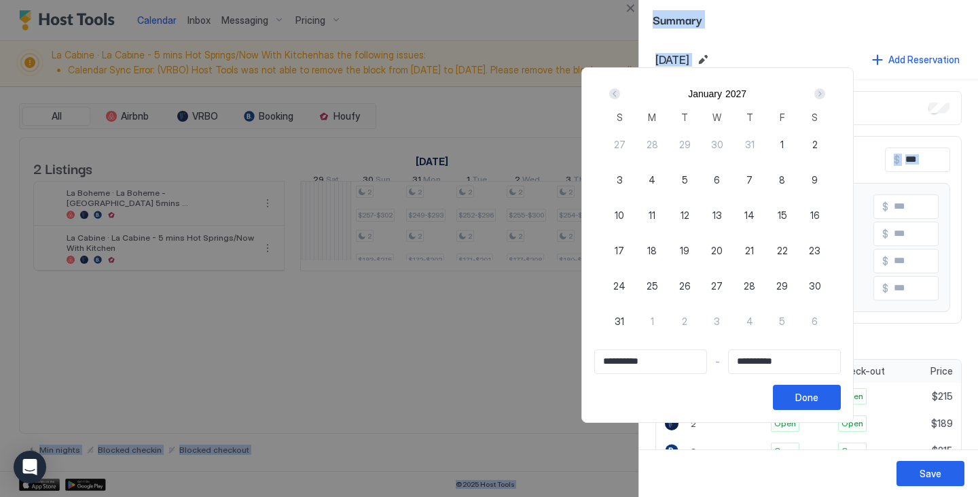
click at [620, 92] on div "Prev" at bounding box center [614, 93] width 11 height 11
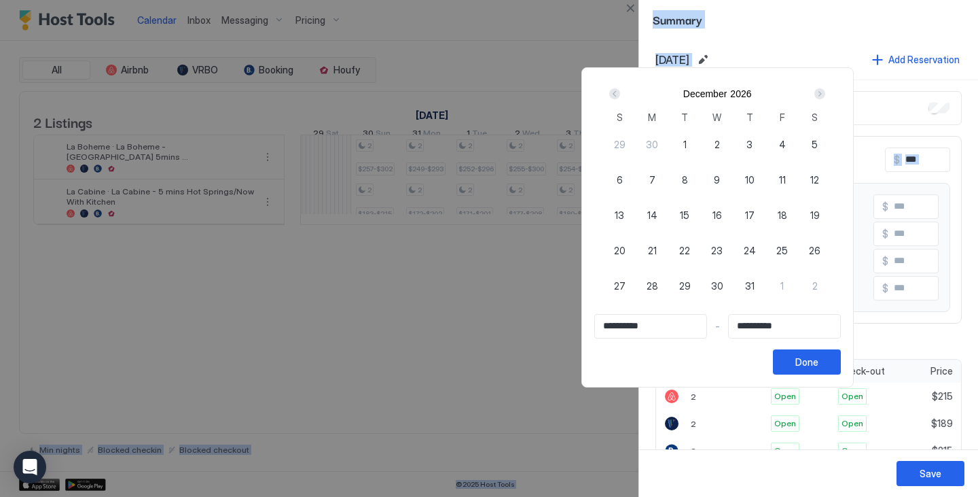
click at [755, 289] on span "31" at bounding box center [750, 286] width 10 height 14
type input "**********"
click at [841, 365] on button "Done" at bounding box center [807, 361] width 68 height 25
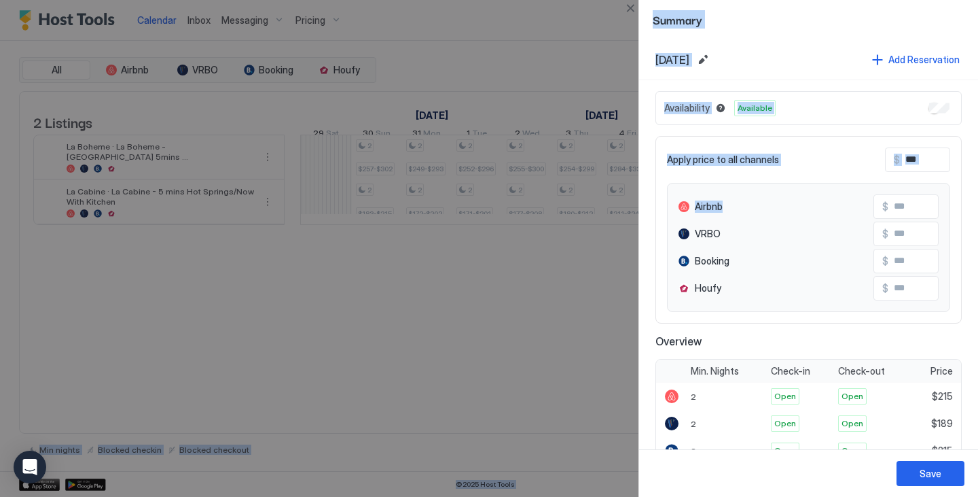
click at [711, 62] on button "Edit date range" at bounding box center [703, 60] width 16 height 16
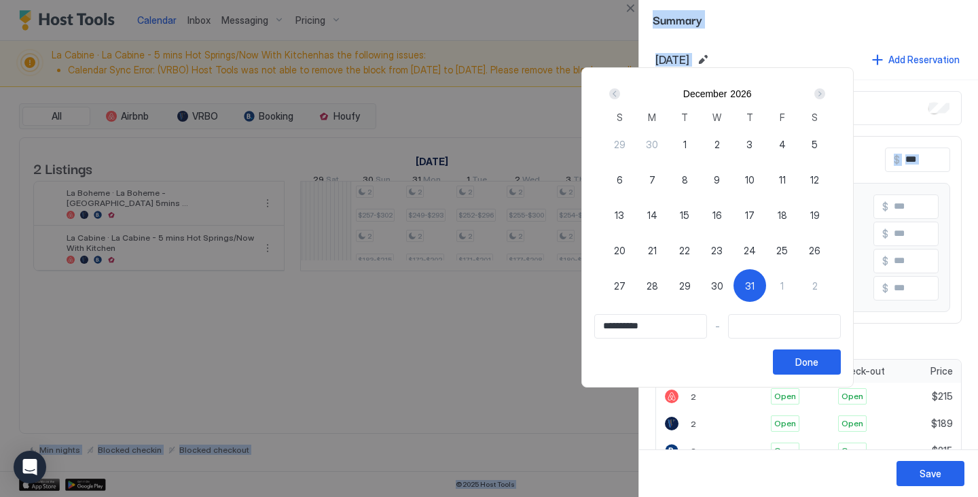
click at [620, 96] on div "Prev" at bounding box center [614, 93] width 11 height 11
click at [620, 95] on div "Prev" at bounding box center [614, 93] width 11 height 11
click at [723, 285] on span "30" at bounding box center [717, 286] width 12 height 14
type input "**********"
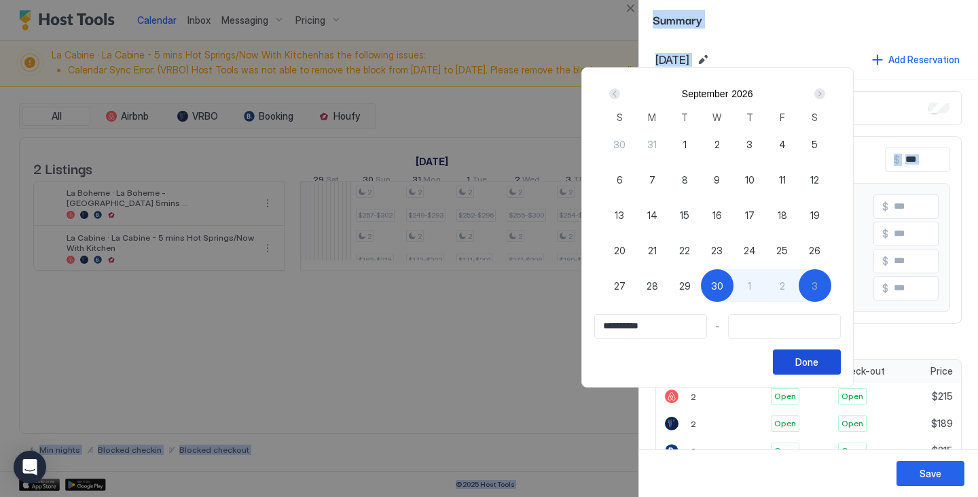
click at [819, 355] on div "Done" at bounding box center [806, 362] width 23 height 14
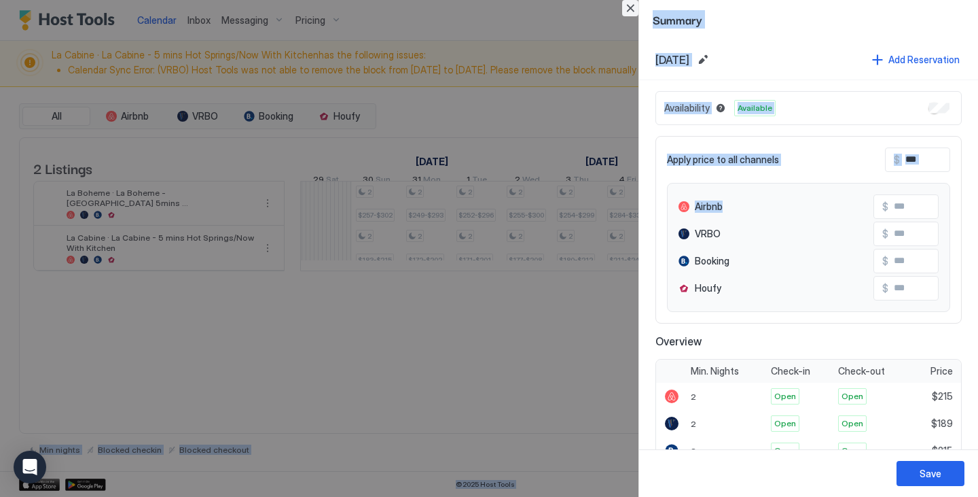
click at [632, 7] on button "Close" at bounding box center [630, 8] width 16 height 16
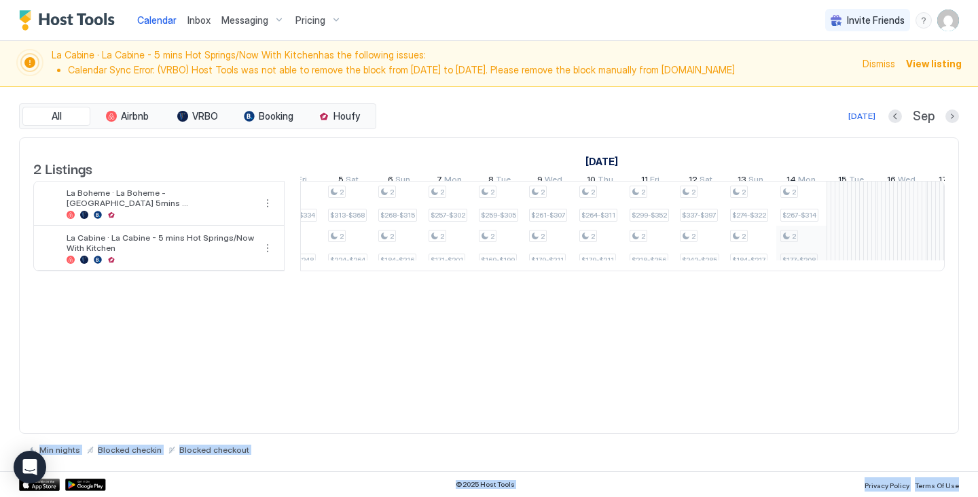
click at [802, 249] on div "2 $257-$302 2 $183-$215 2 $249-$293 2 $172-$202 2 $252-$296 2 $171-$201 2 $255-…" at bounding box center [651, 225] width 2664 height 89
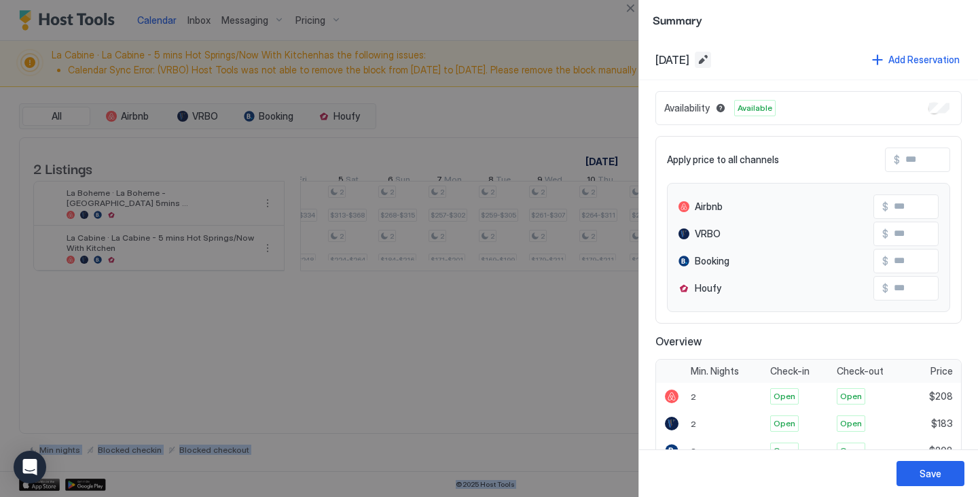
click at [711, 58] on button "Edit date range" at bounding box center [703, 60] width 16 height 16
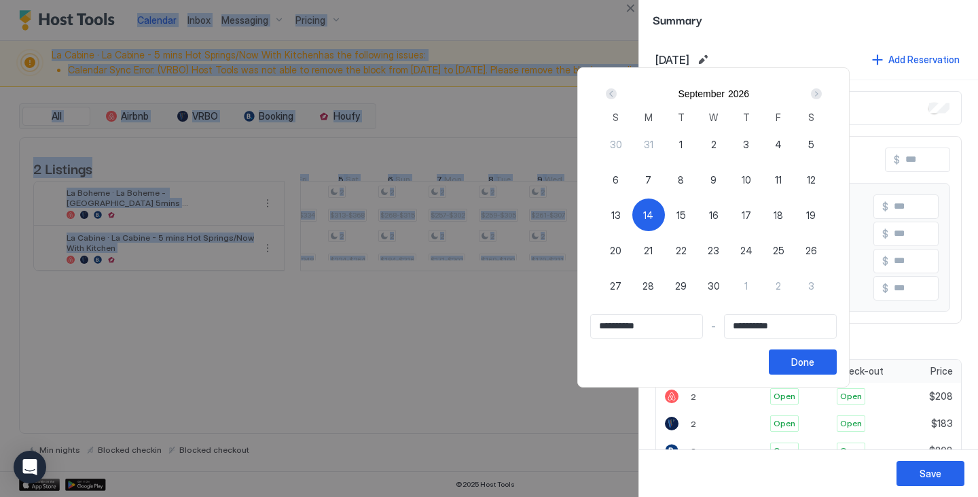
click at [632, 144] on div "30" at bounding box center [616, 144] width 33 height 33
type input "**********"
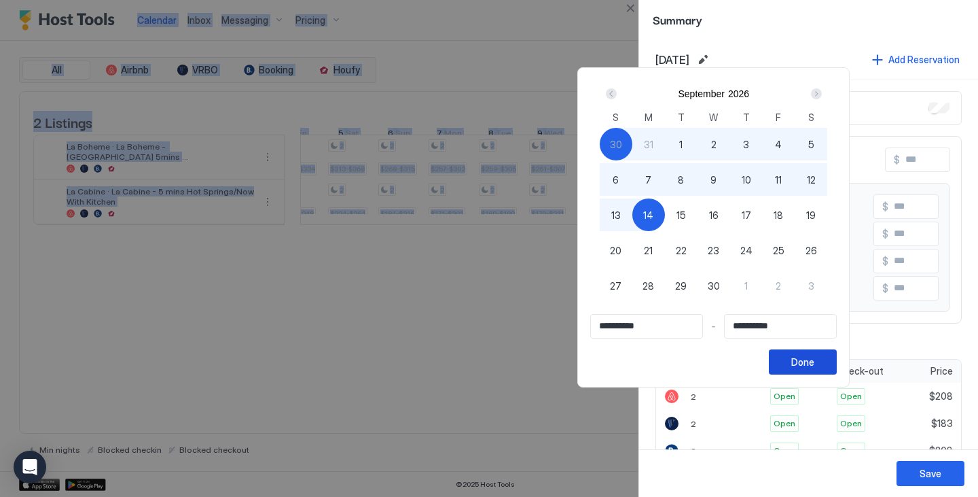
click at [837, 363] on button "Done" at bounding box center [803, 361] width 68 height 25
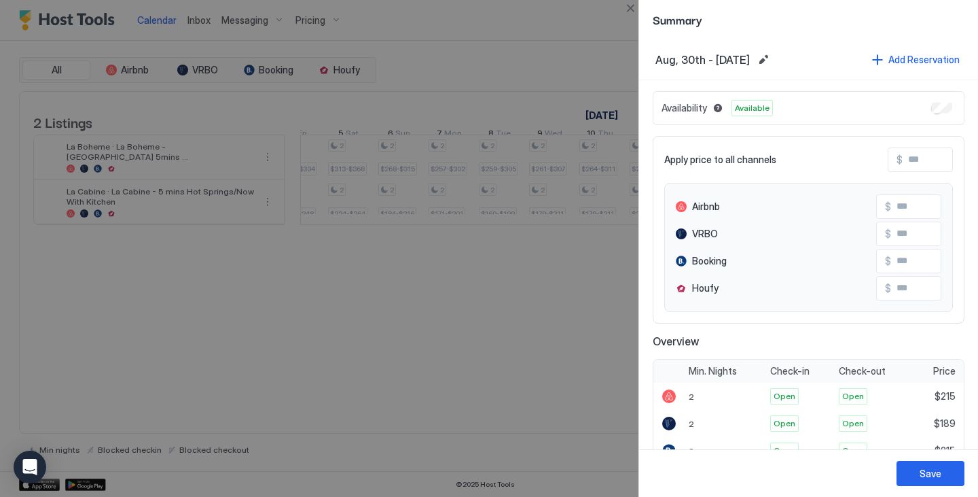
click at [939, 101] on div "Availability Available" at bounding box center [809, 108] width 312 height 34
click at [928, 471] on div "Save" at bounding box center [931, 473] width 22 height 14
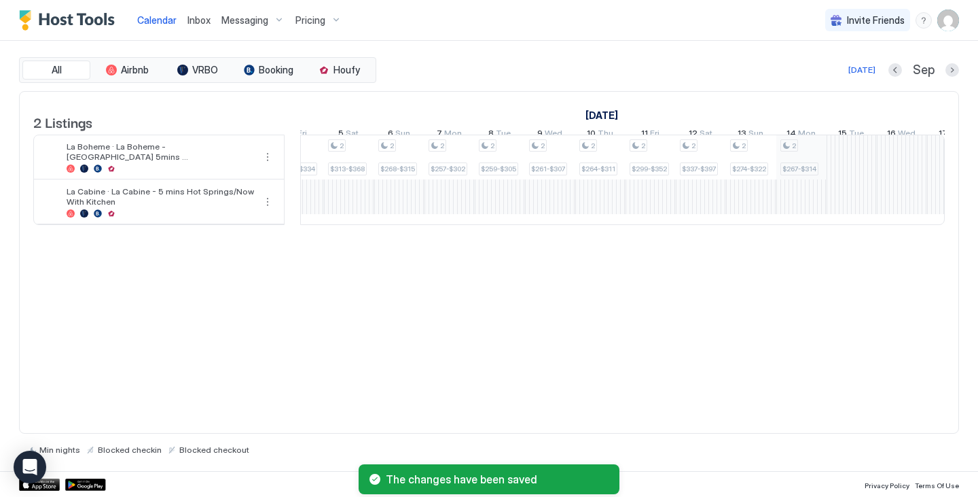
click at [810, 159] on div "2 $257-$302 2 $249-$293 2 $252-$296 2 $255-$300 2 $254-$299 2 $284-$334 2 $313-…" at bounding box center [651, 179] width 2664 height 89
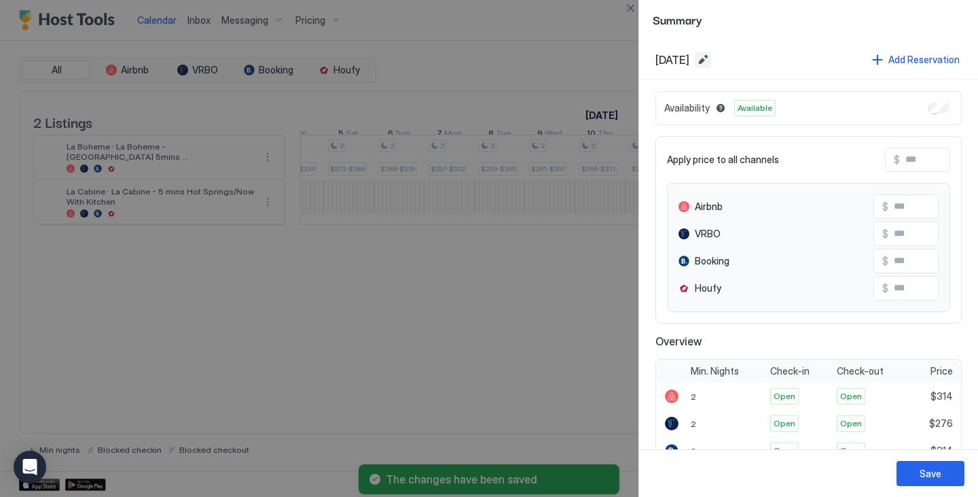
click at [711, 67] on button "Edit date range" at bounding box center [703, 60] width 16 height 16
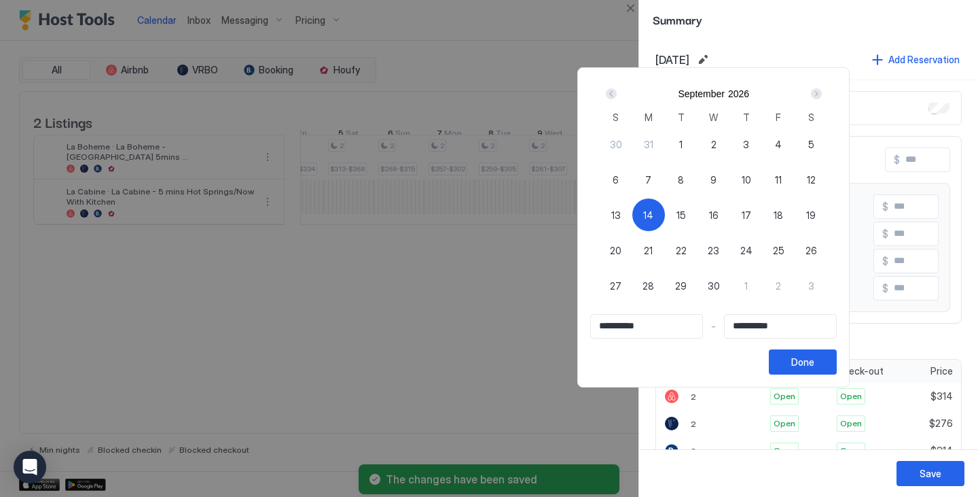
click at [632, 151] on div "30" at bounding box center [616, 144] width 33 height 33
type input "**********"
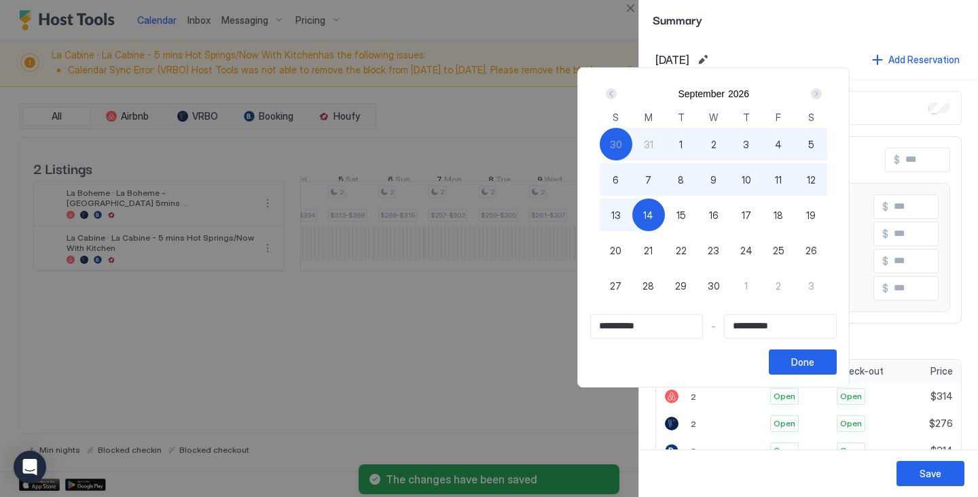
click at [837, 365] on button "Done" at bounding box center [803, 361] width 68 height 25
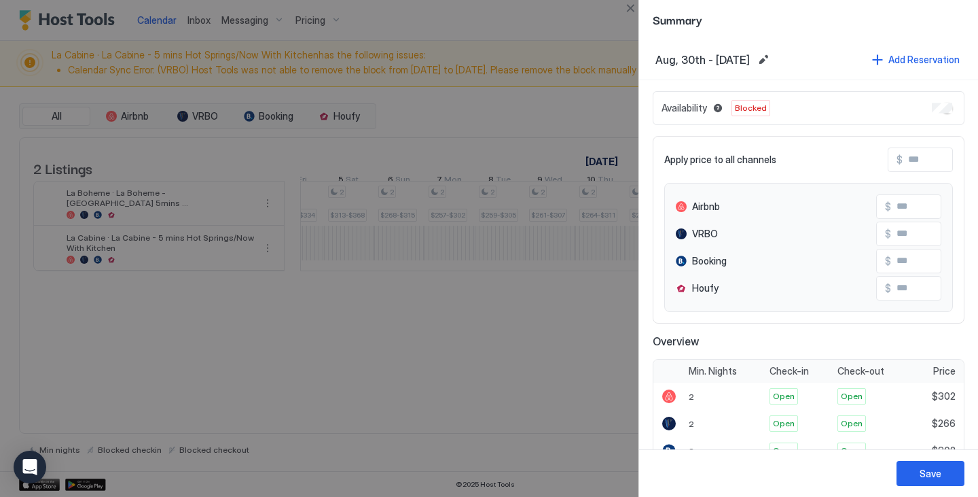
click at [927, 474] on div "Save" at bounding box center [931, 473] width 22 height 14
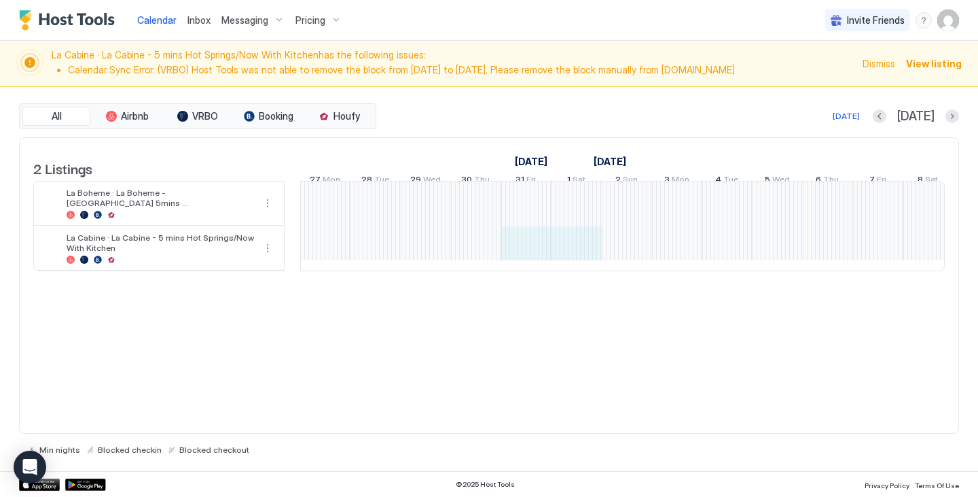
click at [427, 237] on div at bounding box center [627, 225] width 2664 height 89
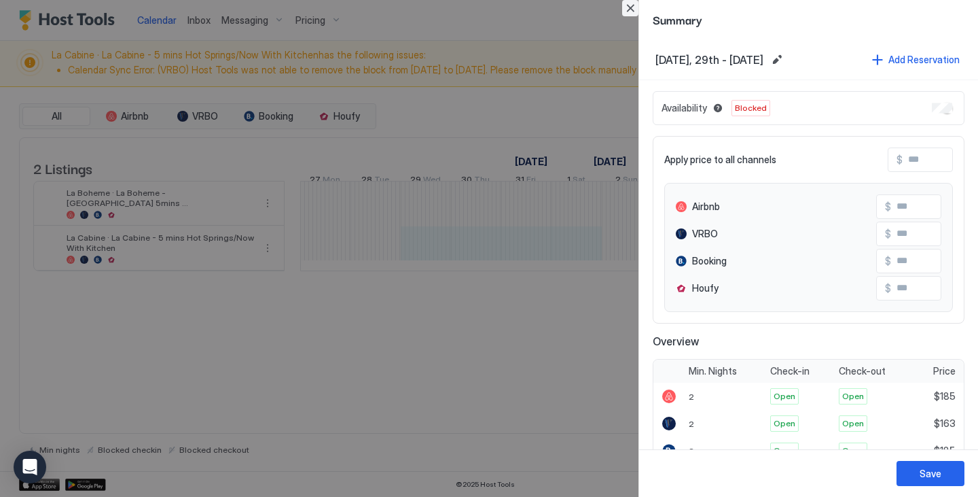
click at [630, 5] on button "Close" at bounding box center [630, 8] width 16 height 16
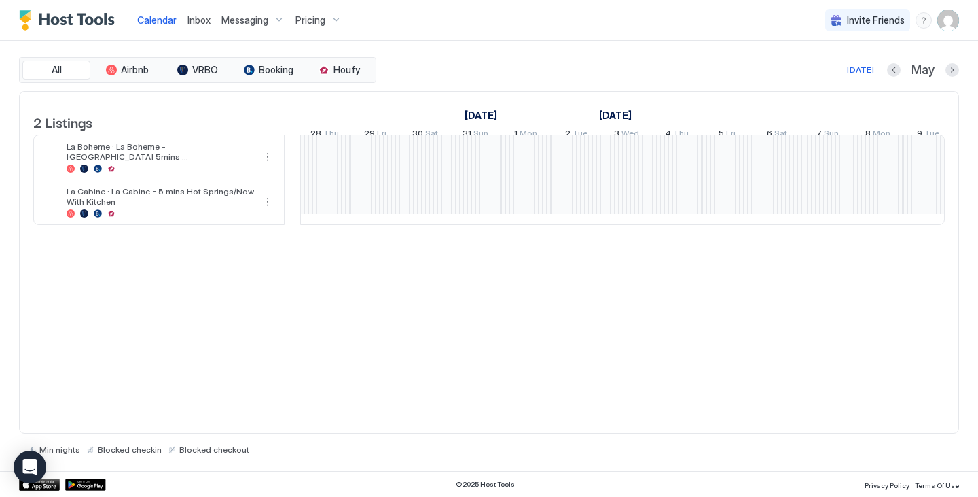
click at [346, 239] on div "2 Listings May 2026 June 2026 8 Fri 9 Sat 10 Sun 11 Mon 12 Tue 13 Wed 14 Thu 15…" at bounding box center [489, 165] width 939 height 147
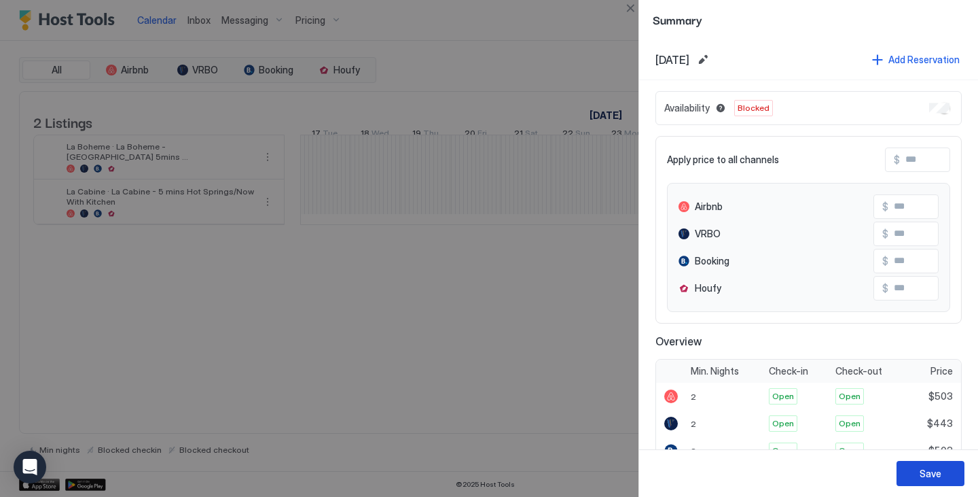
click at [943, 469] on button "Save" at bounding box center [931, 473] width 68 height 25
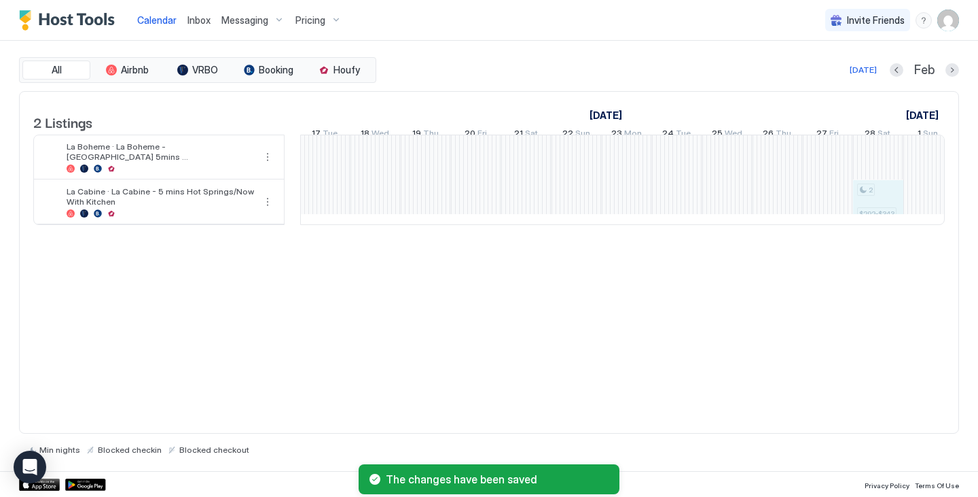
click at [883, 206] on div "2 $389-$458 2 $298-$351 2 $292-$343" at bounding box center [627, 179] width 2664 height 89
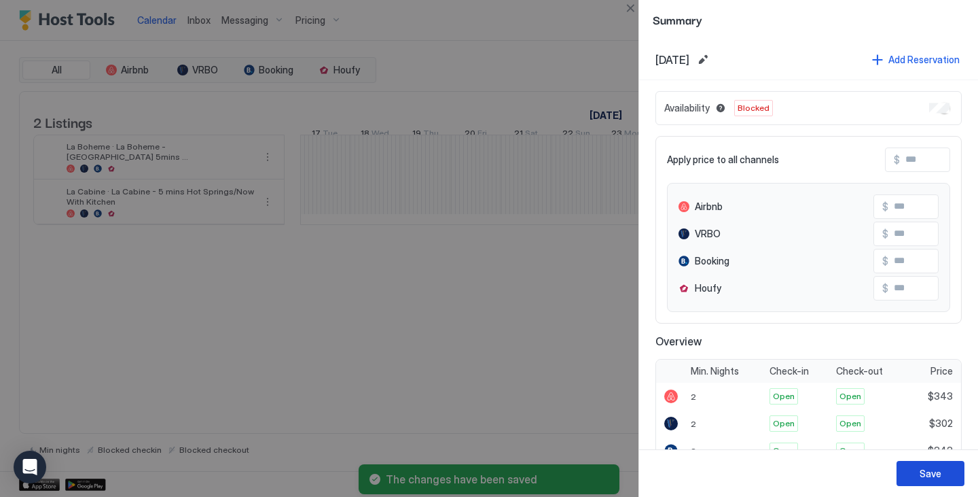
click at [937, 471] on div "Save" at bounding box center [931, 473] width 22 height 14
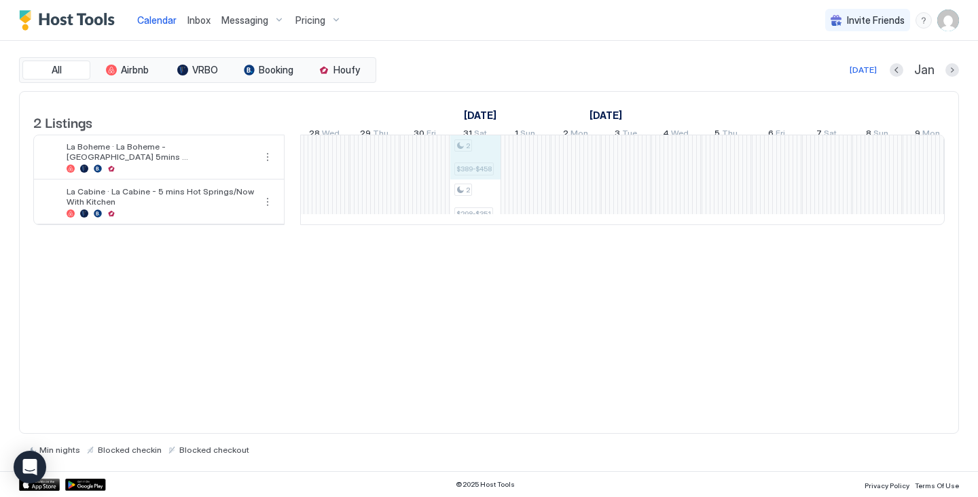
click at [497, 160] on div "2 $389-$458 2 $298-$351 2 $428-$503 2 $292-$343" at bounding box center [626, 179] width 2664 height 89
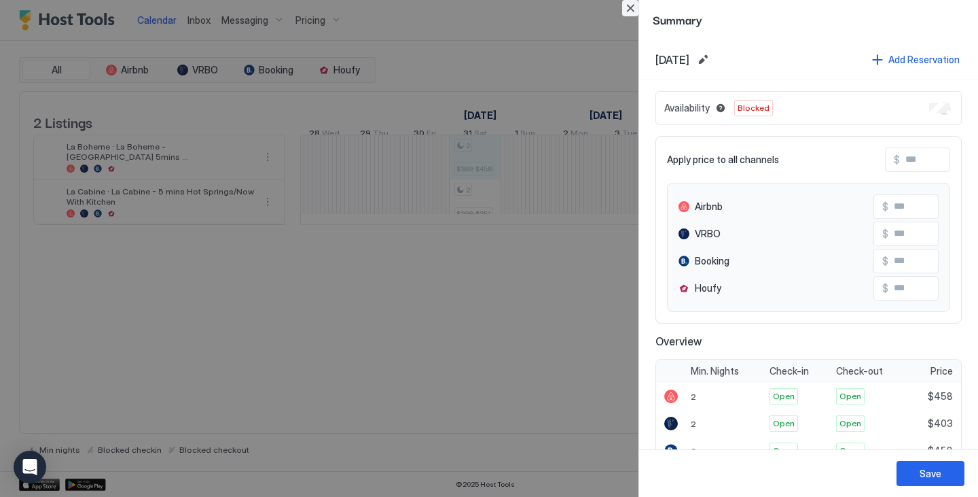
click at [628, 7] on button "Close" at bounding box center [630, 8] width 16 height 16
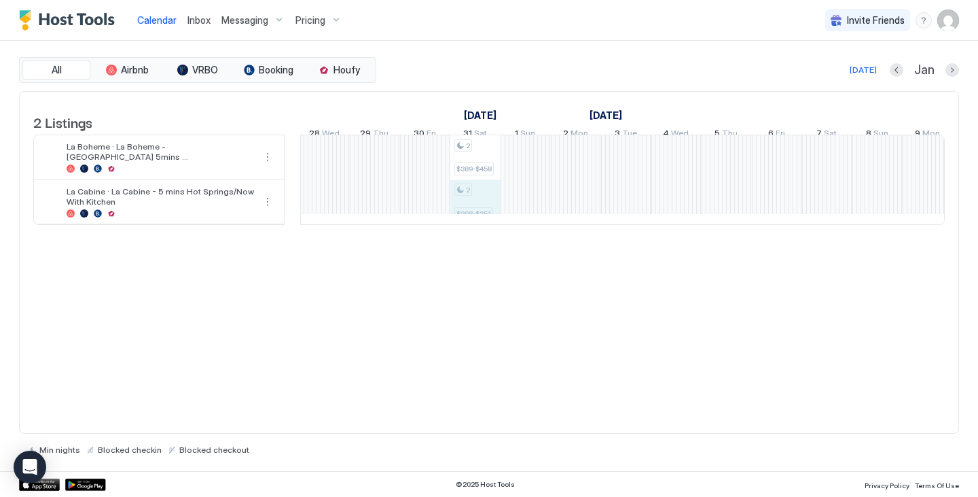
click at [490, 200] on div "2 $389-$458 2 $298-$351 2 $428-$503 2 $292-$343" at bounding box center [626, 179] width 2664 height 89
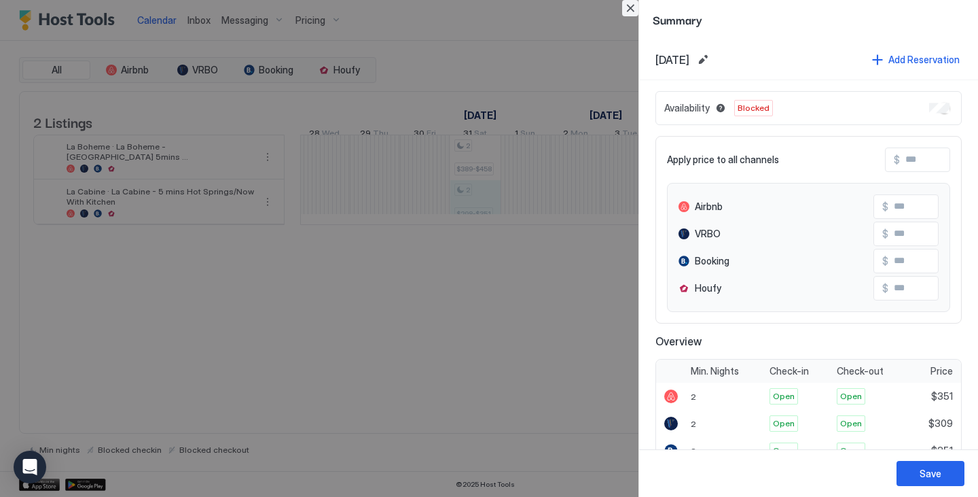
click at [632, 12] on button "Close" at bounding box center [630, 8] width 16 height 16
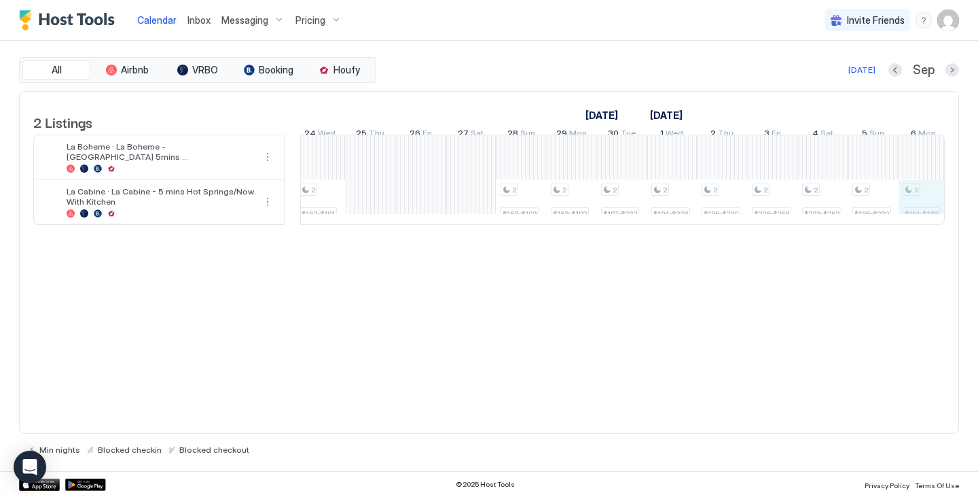
click at [940, 226] on table "2 Listings [DATE] [DATE] [DATE] 30 Sat 31 Sun 1 Mon 2 Tue 3 Wed 4 Thu 5 Fri 6 S…" at bounding box center [489, 159] width 912 height 134
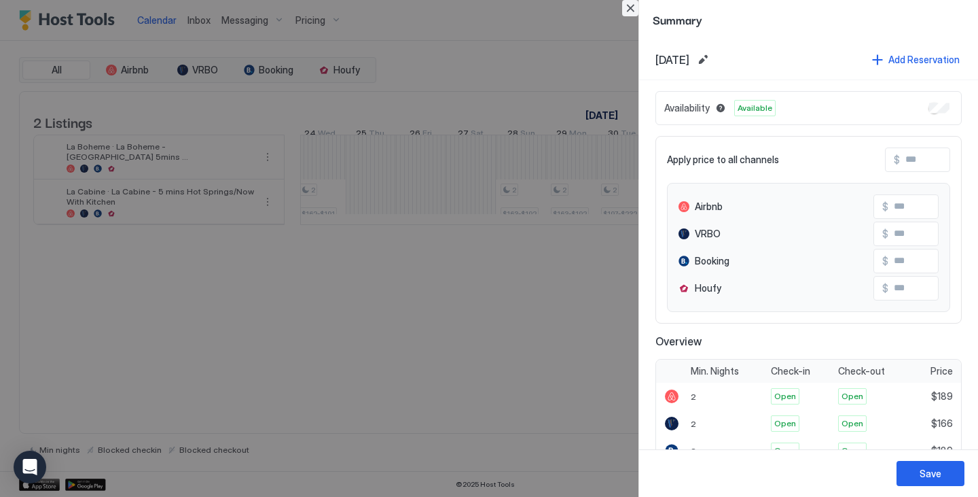
click at [635, 5] on button "Close" at bounding box center [630, 8] width 16 height 16
